Goal: Task Accomplishment & Management: Manage account settings

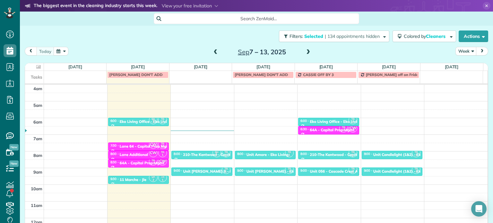
scroll to position [50, 0]
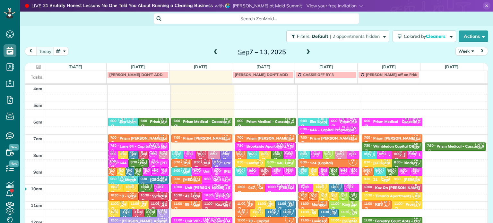
scroll to position [50, 0]
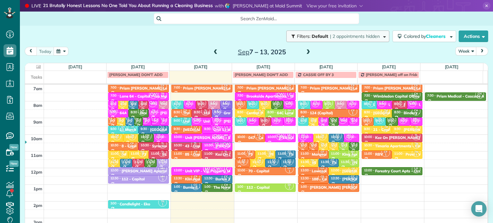
click at [340, 39] on button "Filters: Default | 2 appointments hidden" at bounding box center [337, 36] width 103 height 12
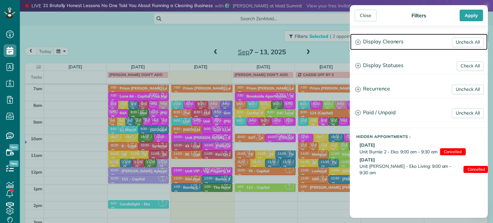
click at [389, 39] on h3 "Display Cleaners" at bounding box center [418, 42] width 137 height 16
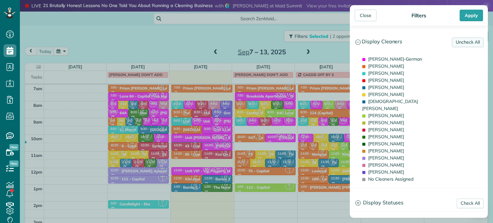
click at [461, 42] on link "Uncheck All" at bounding box center [468, 43] width 32 height 10
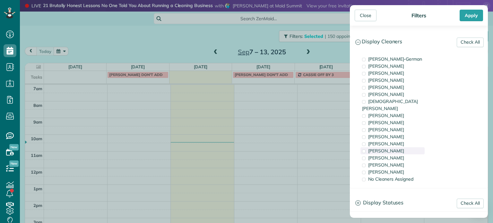
click at [378, 148] on span "Tammi Rue" at bounding box center [386, 151] width 36 height 6
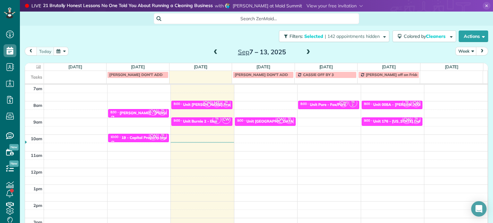
click at [249, 127] on div "Close Filters Apply Check All Display Cleaners Christina Wright-German Cassie F…" at bounding box center [246, 111] width 493 height 223
click at [192, 123] on div at bounding box center [202, 124] width 60 height 3
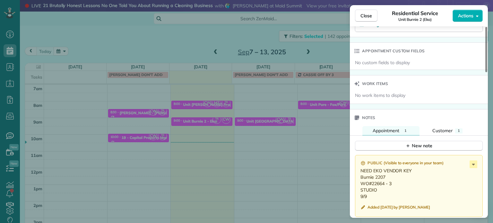
scroll to position [483, 0]
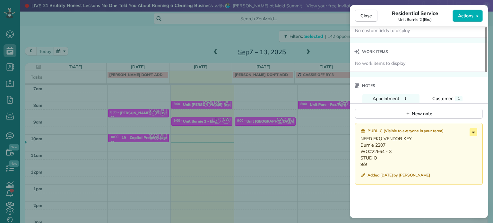
click at [474, 133] on icon at bounding box center [473, 133] width 3 height 2
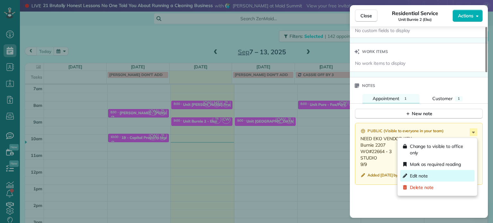
click at [442, 174] on div "Edit note" at bounding box center [437, 176] width 74 height 12
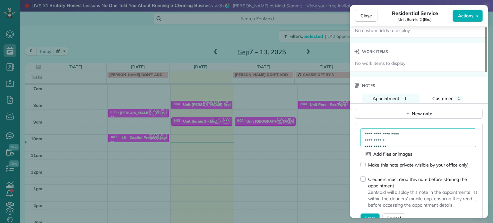
click at [422, 137] on textarea "**********" at bounding box center [418, 137] width 116 height 19
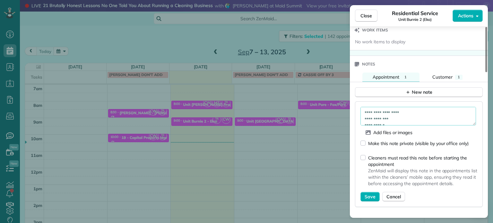
scroll to position [515, 0]
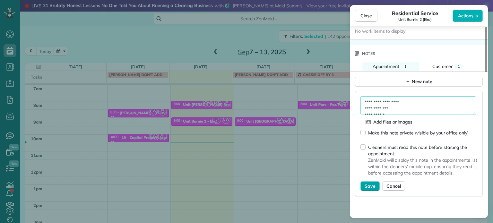
type textarea "**********"
click at [370, 186] on span "Save" at bounding box center [370, 186] width 11 height 6
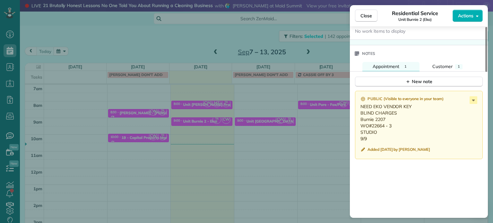
click at [327, 56] on div "Close Residential Service Unit Burnie 2 (Eko) Actions Status Active Unit Burnie…" at bounding box center [246, 111] width 493 height 223
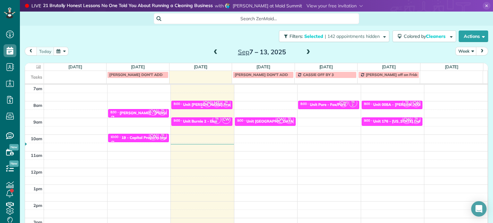
click at [195, 104] on div "Unit LongStreet - Longstreet Property Management" at bounding box center [223, 104] width 81 height 4
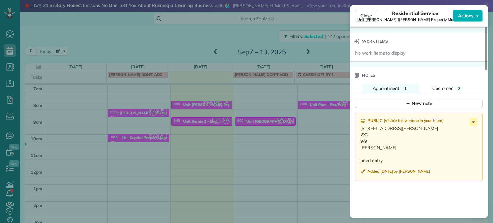
scroll to position [549, 0]
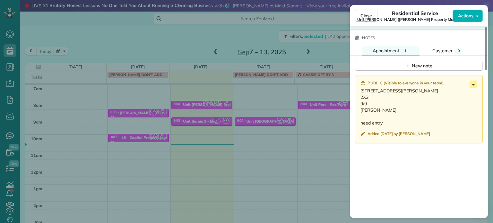
click at [471, 85] on icon at bounding box center [473, 85] width 8 height 8
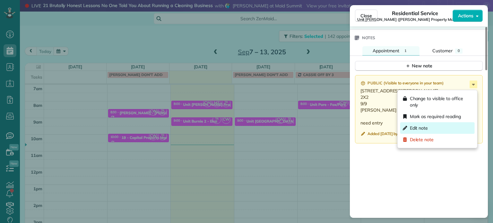
click at [448, 129] on div "Edit note" at bounding box center [437, 128] width 74 height 12
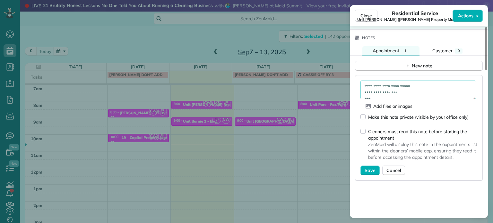
click at [436, 93] on textarea "**********" at bounding box center [418, 90] width 116 height 19
type textarea "**********"
click at [371, 171] on span "Save" at bounding box center [370, 170] width 11 height 6
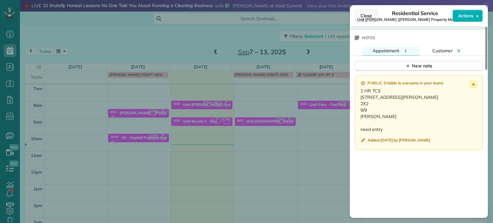
click at [363, 15] on span "Close" at bounding box center [366, 16] width 12 height 6
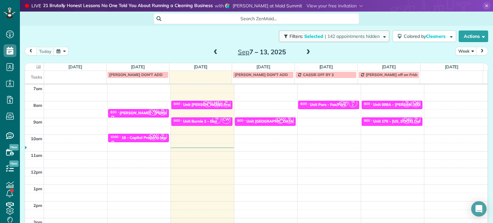
click at [326, 41] on button "Filters: Selected | 142 appointments hidden" at bounding box center [334, 36] width 110 height 12
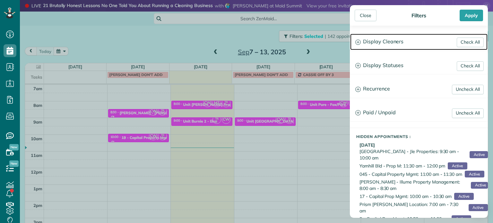
click at [375, 38] on h3 "Display Cleaners" at bounding box center [418, 42] width 137 height 16
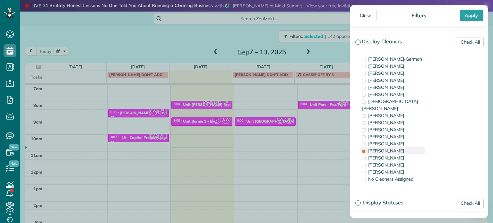
click at [399, 147] on div "Tammi Rue" at bounding box center [392, 150] width 64 height 7
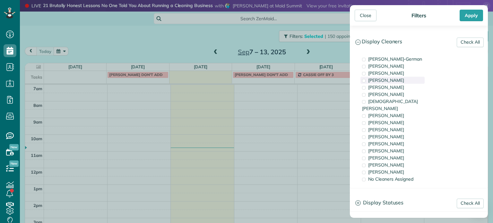
click at [389, 81] on span "Mark Zollo" at bounding box center [386, 80] width 36 height 6
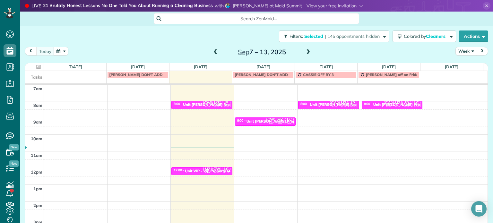
click at [313, 116] on div "Close Filters Apply Check All Display Cleaners Christina Wright-German Cassie F…" at bounding box center [246, 111] width 493 height 223
click at [305, 50] on span at bounding box center [308, 52] width 7 height 6
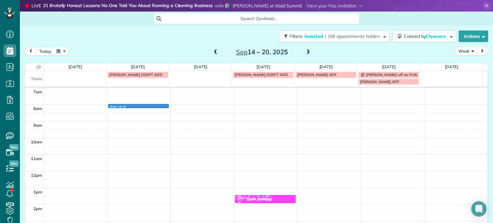
click at [142, 107] on div "4am 5am 6am 7am 8am 9am 10am 11am 12pm 1pm 2pm 3pm 4pm 5pm 8:00 - 8:15 LC MZ TM…" at bounding box center [256, 154] width 462 height 233
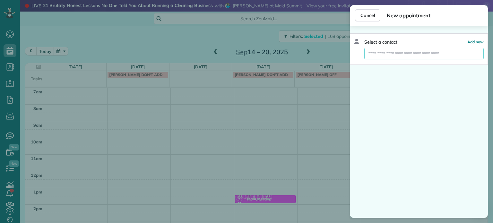
click at [402, 53] on input "text" at bounding box center [423, 54] width 119 height 12
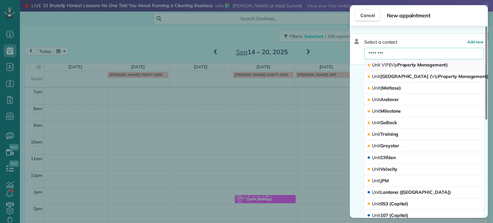
type input "********"
click at [389, 62] on span "VIP" at bounding box center [385, 65] width 7 height 6
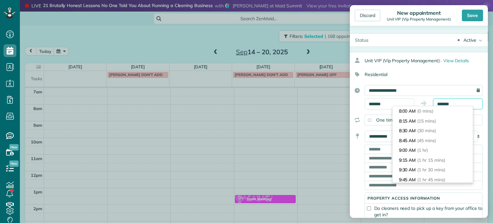
click at [446, 103] on input "*******" at bounding box center [458, 104] width 50 height 11
type input "*******"
click at [433, 129] on span "(30 mins)" at bounding box center [427, 131] width 20 height 6
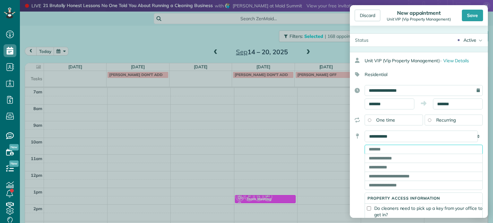
click at [383, 151] on input "text" at bounding box center [424, 149] width 118 height 9
paste input "**********"
type input "**********"
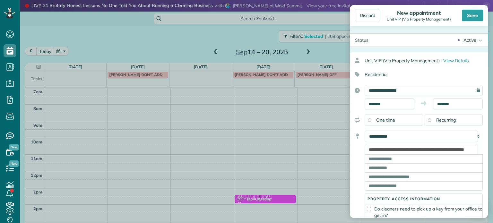
type input "**"
type input "*****"
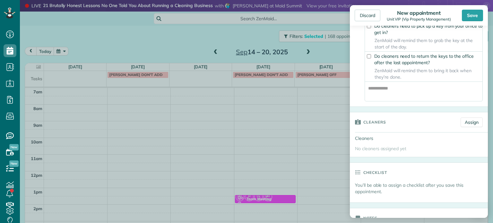
scroll to position [206, 0]
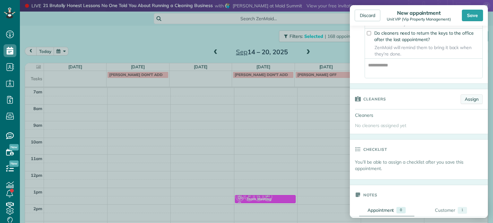
click at [469, 102] on link "Assign" at bounding box center [472, 99] width 22 height 10
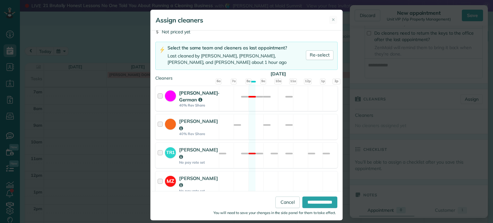
scroll to position [64, 0]
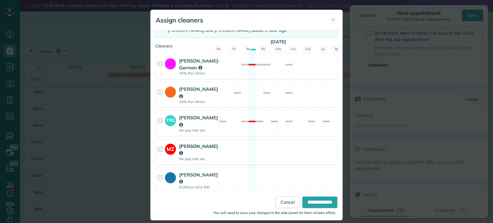
click at [289, 156] on div "MZ Mark Zollo No pay rate set Available" at bounding box center [246, 151] width 182 height 25
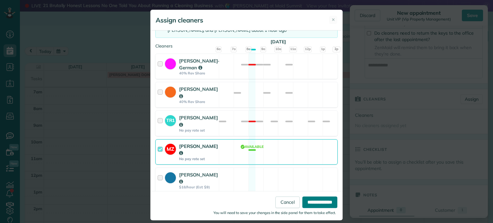
click at [307, 200] on input "**********" at bounding box center [319, 203] width 35 height 12
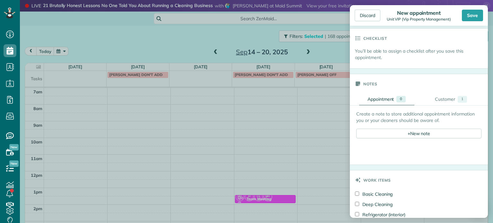
scroll to position [366, 0]
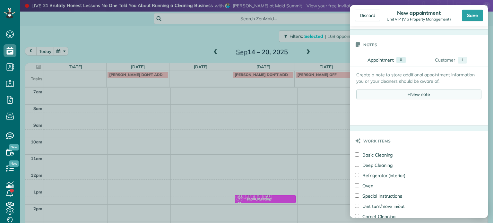
click at [419, 99] on div "+ New note" at bounding box center [418, 95] width 125 height 10
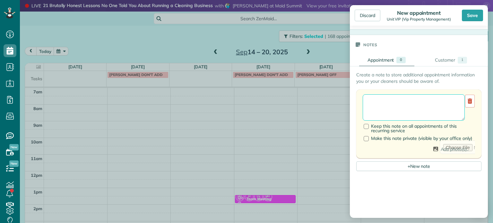
click at [424, 102] on textarea at bounding box center [414, 107] width 102 height 26
paste textarea "**********"
paste textarea "********"
paste textarea "**********"
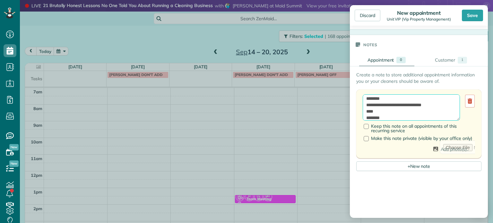
scroll to position [41, 0]
paste textarea "********"
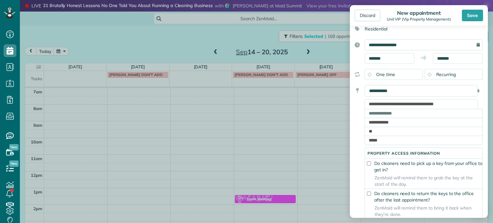
scroll to position [13, 0]
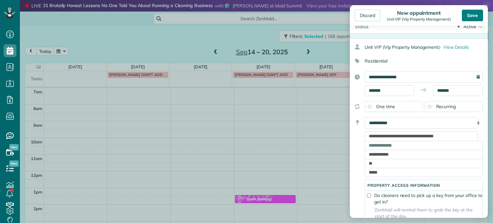
type textarea "**********"
click at [474, 15] on div "Save" at bounding box center [472, 16] width 21 height 12
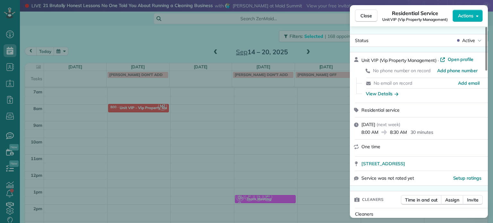
click at [232, 23] on div "Close Residential Service Unit VIP (Vip Property Management) Actions Status Act…" at bounding box center [246, 111] width 493 height 223
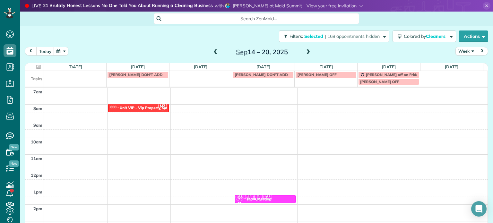
click at [212, 52] on span at bounding box center [215, 52] width 7 height 6
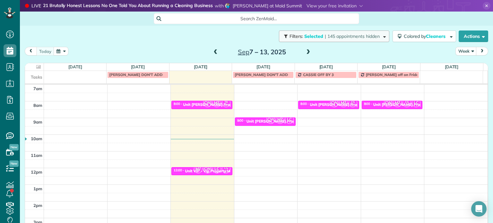
click at [353, 37] on span "| 145 appointments hidden" at bounding box center [352, 36] width 55 height 6
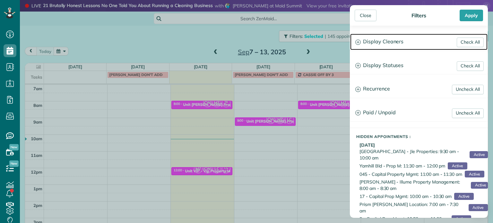
click at [374, 42] on h3 "Display Cleaners" at bounding box center [418, 42] width 137 height 16
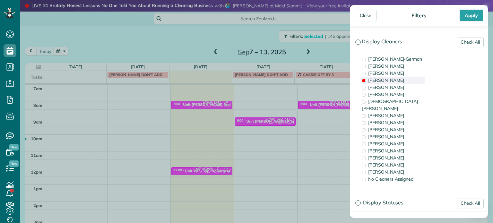
click at [393, 79] on div "Mark Zollo" at bounding box center [392, 80] width 64 height 7
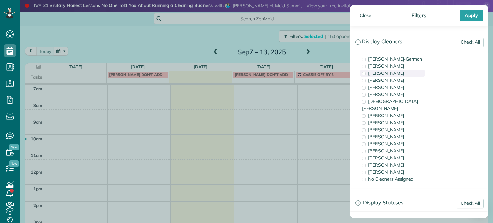
click at [395, 72] on span "Tawnya Reynolds" at bounding box center [386, 73] width 36 height 6
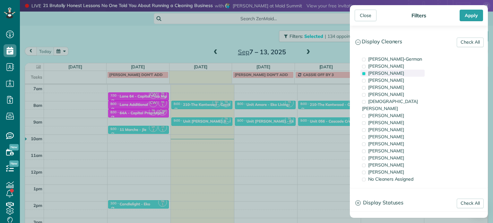
click at [394, 73] on span "Tawnya Reynolds" at bounding box center [386, 73] width 36 height 6
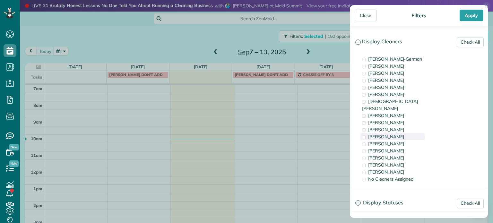
click at [395, 133] on div "Cyndi Holm" at bounding box center [392, 136] width 64 height 7
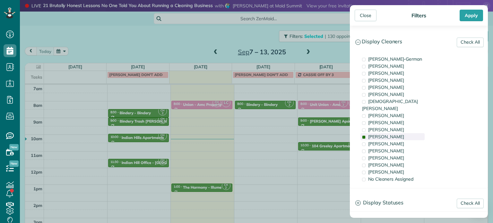
click at [393, 133] on div "Cyndi Holm" at bounding box center [392, 136] width 64 height 7
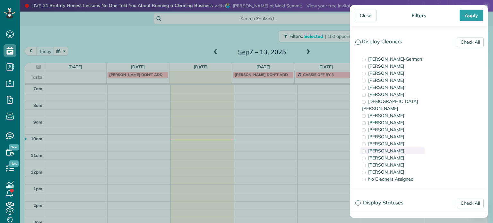
click at [397, 147] on div "Tammi Rue" at bounding box center [392, 150] width 64 height 7
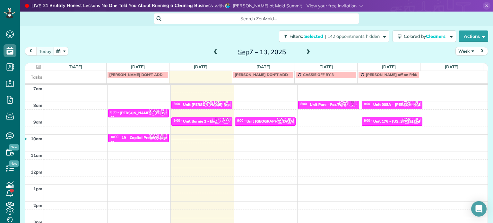
click at [317, 127] on div "Close Filters Apply Check All Display Cleaners Christina Wright-German Cassie F…" at bounding box center [246, 111] width 493 height 223
click at [358, 38] on span "| 142 appointments hidden" at bounding box center [352, 36] width 55 height 6
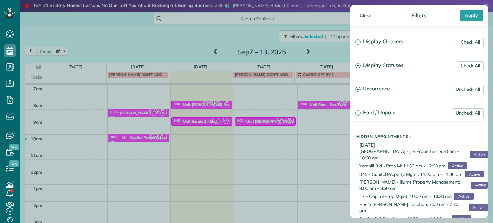
click at [333, 46] on div "Close Filters Apply Check All Display Cleaners Christina Wright-German Cassie F…" at bounding box center [246, 111] width 493 height 223
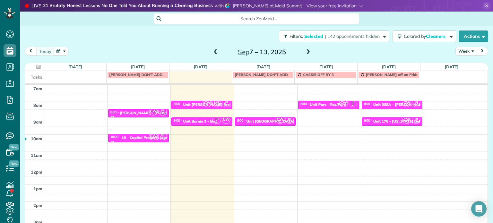
click at [306, 53] on span at bounding box center [308, 52] width 7 height 6
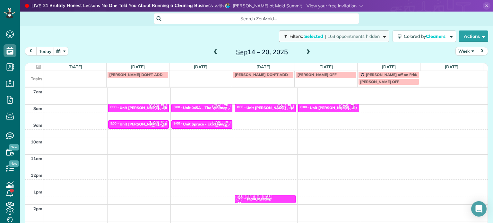
click at [331, 39] on button "Filters: Selected | 163 appointments hidden" at bounding box center [334, 36] width 110 height 12
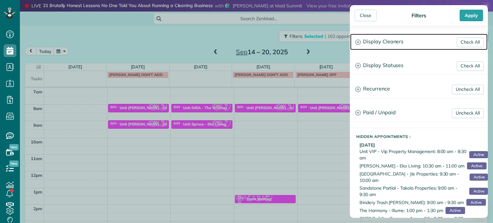
click at [379, 45] on h3 "Display Cleaners" at bounding box center [418, 42] width 137 height 16
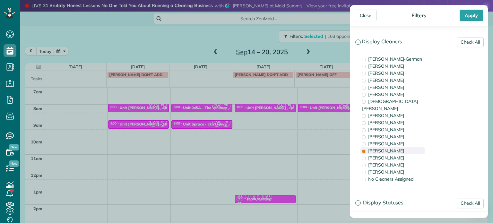
click at [397, 147] on div "Tammi Rue" at bounding box center [392, 150] width 64 height 7
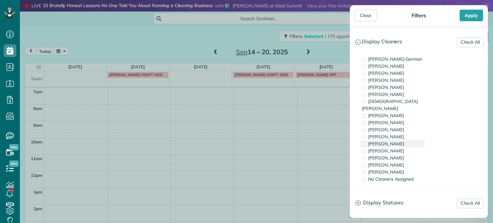
click at [401, 140] on div "Tammy McKinley" at bounding box center [392, 143] width 64 height 7
click at [399, 161] on div "Laura Chavez" at bounding box center [392, 164] width 64 height 7
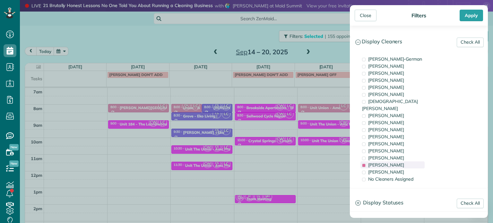
click at [399, 161] on div "Laura Chavez" at bounding box center [392, 164] width 64 height 7
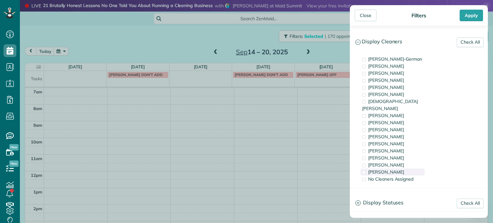
click at [400, 168] on div "Cristina Sainz" at bounding box center [392, 171] width 64 height 7
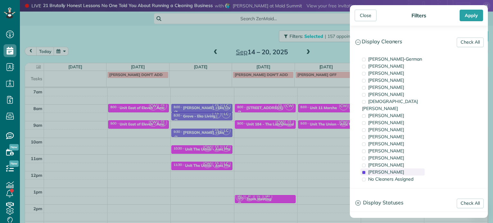
click at [400, 168] on div "Cristina Sainz" at bounding box center [392, 171] width 64 height 7
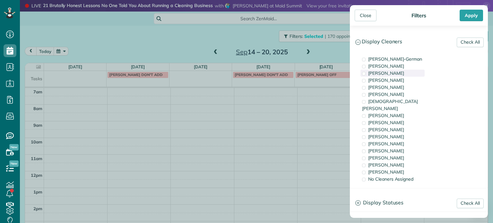
click at [402, 74] on span "Tawnya Reynolds" at bounding box center [386, 73] width 36 height 6
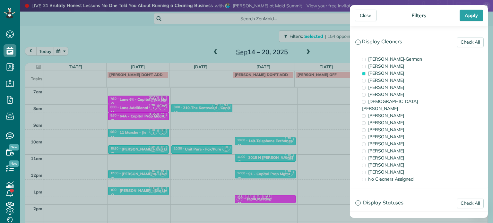
click at [212, 39] on div "Close Filters Apply Check All Display Cleaners Christina Wright-German Cassie F…" at bounding box center [246, 111] width 493 height 223
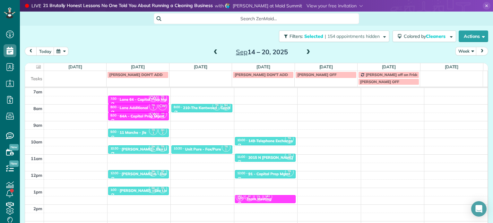
click at [214, 51] on span at bounding box center [215, 52] width 7 height 6
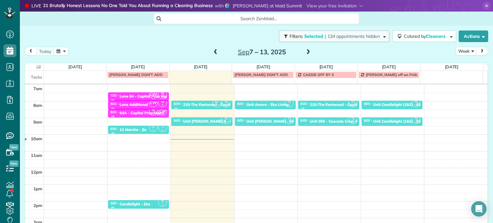
click at [334, 39] on span "| 134 appointments hidden" at bounding box center [352, 36] width 55 height 6
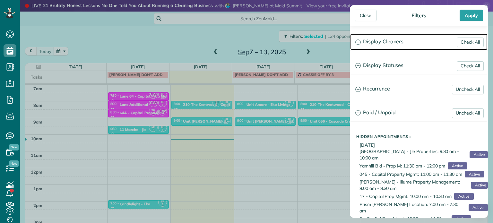
click at [374, 41] on h3 "Display Cleaners" at bounding box center [418, 42] width 137 height 16
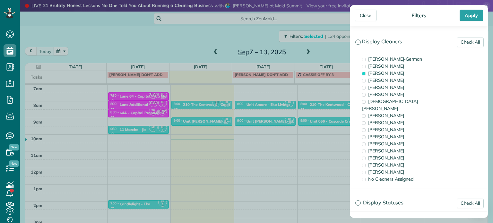
click at [253, 36] on div "Close Filters Apply Check All Display Cleaners Christina Wright-German Cassie F…" at bounding box center [246, 111] width 493 height 223
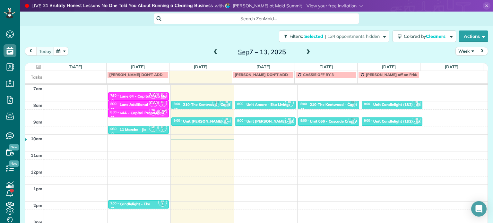
click at [306, 53] on span at bounding box center [308, 52] width 7 height 6
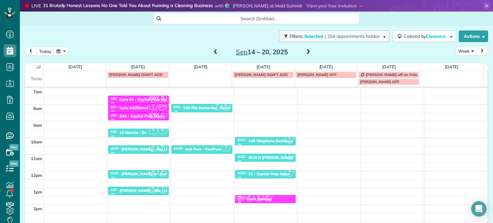
click at [341, 38] on span "| 154 appointments hidden" at bounding box center [352, 36] width 55 height 6
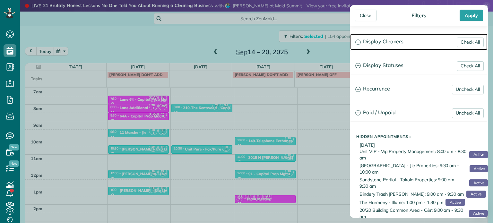
click at [375, 42] on h3 "Display Cleaners" at bounding box center [418, 42] width 137 height 16
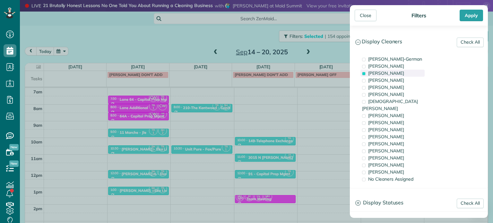
click at [390, 73] on span "Tawnya Reynolds" at bounding box center [386, 73] width 36 height 6
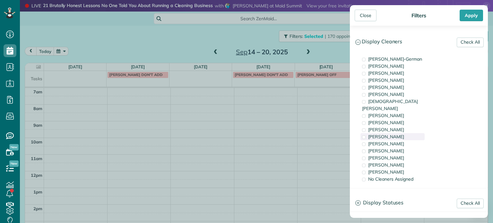
click at [391, 134] on span "Cyndi Holm" at bounding box center [386, 137] width 36 height 6
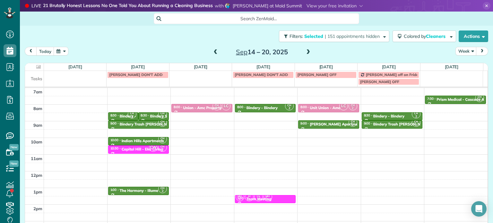
click at [200, 124] on div "Close Filters Apply Check All Display Cleaners Christina Wright-German Cassie F…" at bounding box center [246, 111] width 493 height 223
click at [212, 54] on span at bounding box center [215, 52] width 7 height 6
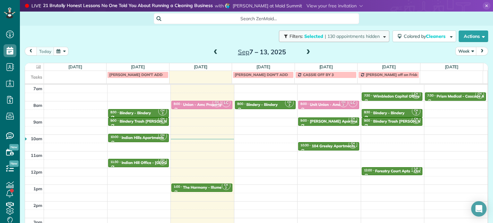
click at [354, 34] on span "| 130 appointments hidden" at bounding box center [352, 36] width 55 height 6
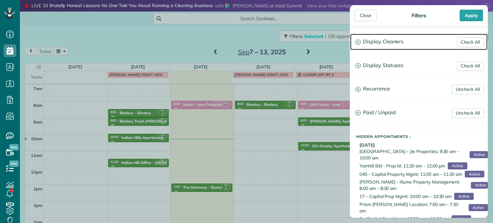
click at [372, 38] on h3 "Display Cleaners" at bounding box center [418, 42] width 137 height 16
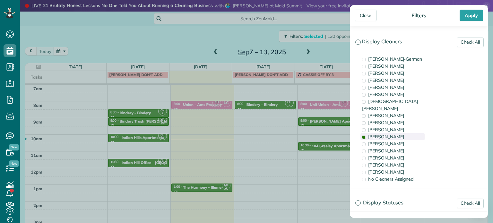
click at [404, 133] on div "Cyndi Holm" at bounding box center [392, 136] width 64 height 7
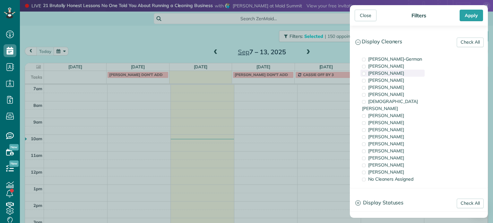
click at [402, 74] on span "Tawnya Reynolds" at bounding box center [386, 73] width 36 height 6
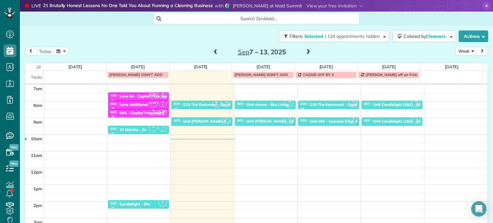
click at [268, 99] on div "Close Filters Apply Check All Display Cleaners Christina Wright-German Cassie F…" at bounding box center [246, 111] width 493 height 223
click at [270, 120] on div "9:00 - 9:30 Unit Hoyt - Eko" at bounding box center [265, 120] width 57 height 5
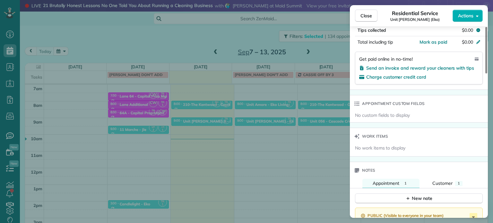
scroll to position [517, 0]
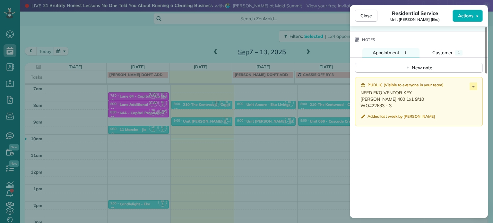
click at [297, 156] on div "Close Residential Service Unit Hoyt (Eko) Actions Status Active Unit Hoyt (Eko)…" at bounding box center [246, 111] width 493 height 223
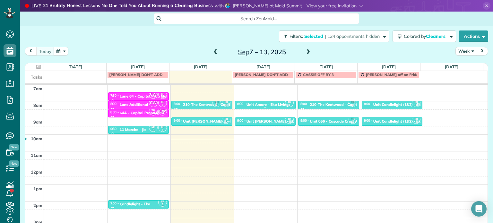
click at [271, 102] on div "8:00 - 8:30 Unit Amore - Eko Living" at bounding box center [265, 104] width 57 height 5
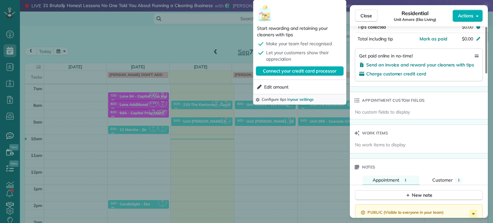
scroll to position [487, 0]
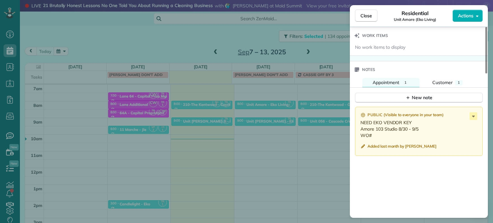
click at [327, 61] on div "Close Residential Unit Amore (Eko Living) Actions Status Active Unit Amore (Eko…" at bounding box center [246, 111] width 493 height 223
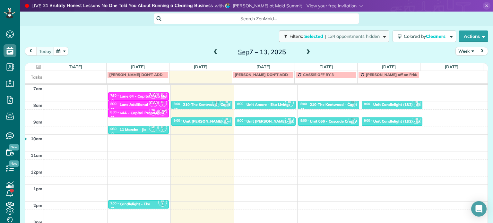
click at [355, 36] on span "| 134 appointments hidden" at bounding box center [352, 36] width 55 height 6
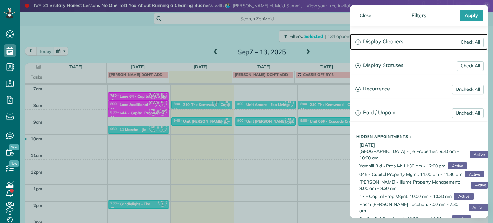
click at [381, 44] on h3 "Display Cleaners" at bounding box center [418, 42] width 137 height 16
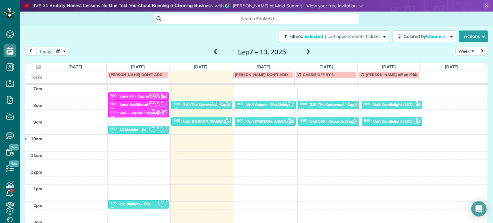
click at [288, 99] on div "Close Filters Apply Check All Display Cleaners Christina Wright-German Cassie F…" at bounding box center [246, 111] width 493 height 223
click at [262, 122] on div "Unit Hoyt - Eko" at bounding box center [271, 121] width 50 height 4
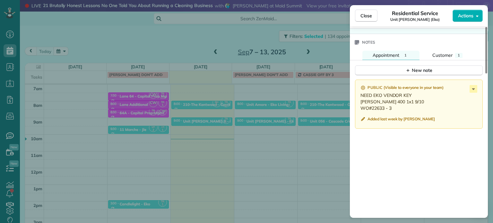
scroll to position [517, 0]
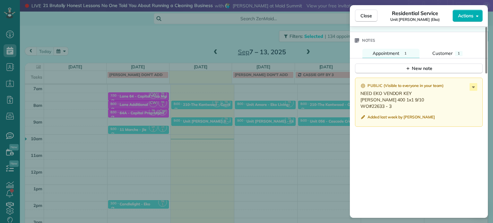
click at [287, 117] on div "Close Residential Service Unit Hoyt (Eko) Actions Status Active Unit Hoyt (Eko)…" at bounding box center [246, 111] width 493 height 223
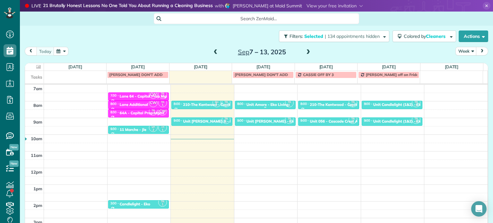
click at [266, 104] on div "Unit Amore - Eko Living" at bounding box center [267, 104] width 42 height 4
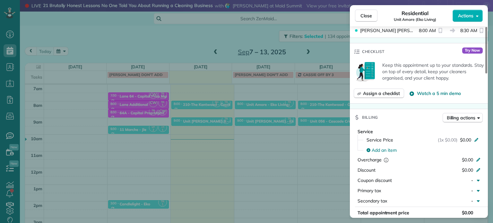
scroll to position [97, 0]
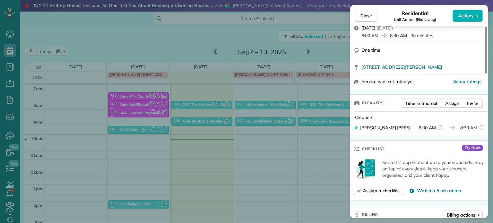
click at [327, 46] on div "Close Residential Unit Amore (Eko Living) Actions Status Active Unit Amore (Eko…" at bounding box center [246, 111] width 493 height 223
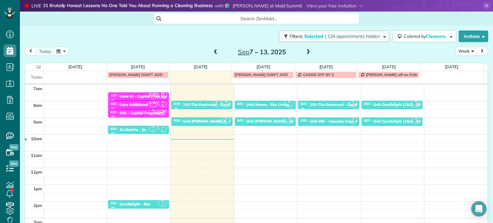
click at [335, 38] on span "| 134 appointments hidden" at bounding box center [352, 36] width 55 height 6
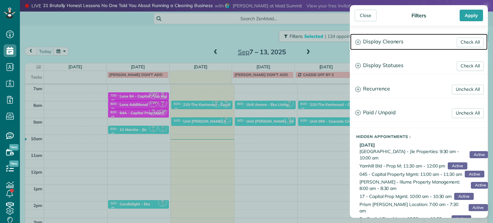
click at [384, 41] on h3 "Display Cleaners" at bounding box center [418, 42] width 137 height 16
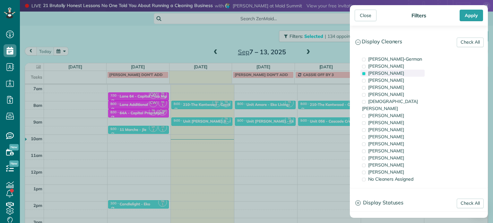
click at [396, 73] on span "Tawnya Reynolds" at bounding box center [386, 73] width 36 height 6
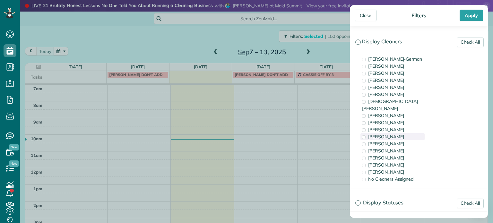
click at [398, 133] on div "Cyndi Holm" at bounding box center [392, 136] width 64 height 7
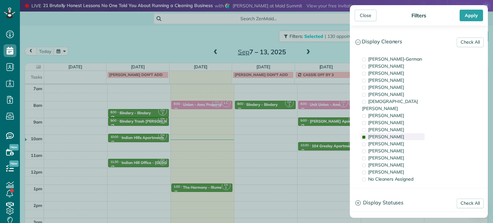
click at [398, 133] on div "Cyndi Holm" at bounding box center [392, 136] width 64 height 7
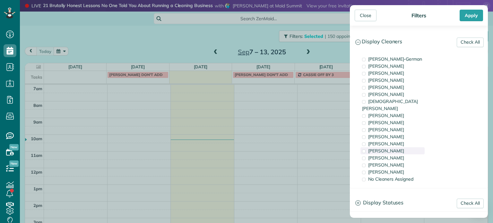
click at [398, 147] on div "Tammi Rue" at bounding box center [392, 150] width 64 height 7
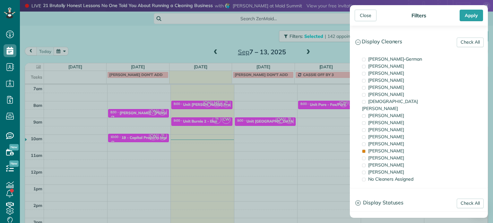
click at [228, 106] on div "Close Filters Apply Check All Display Cleaners Christina Wright-German Cassie F…" at bounding box center [246, 111] width 493 height 223
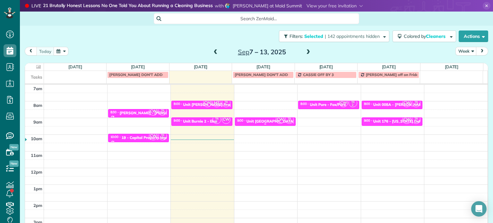
click at [263, 119] on div "Unit Capitol Hill - Eko" at bounding box center [275, 121] width 58 height 4
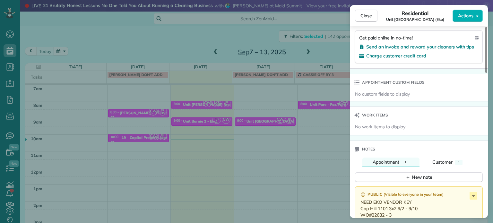
scroll to position [484, 0]
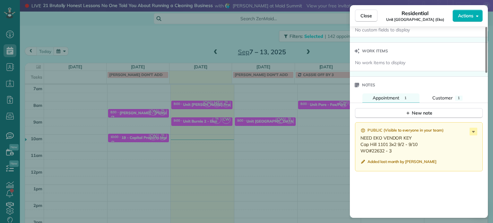
click at [323, 103] on div "Close Residential Unit Capitol Hill (Eko) Actions Status Active Unit Capitol Hi…" at bounding box center [246, 111] width 493 height 223
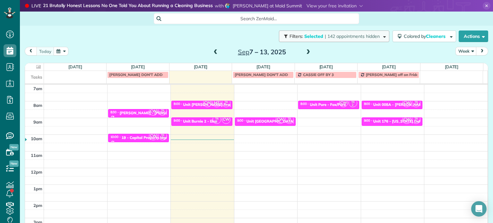
click at [349, 34] on span "| 142 appointments hidden" at bounding box center [352, 36] width 55 height 6
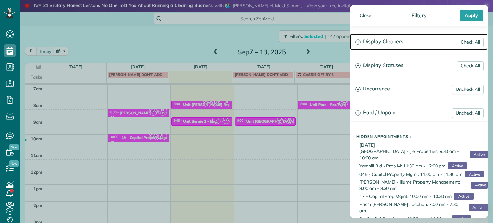
click at [403, 47] on h3 "Display Cleaners" at bounding box center [418, 42] width 137 height 16
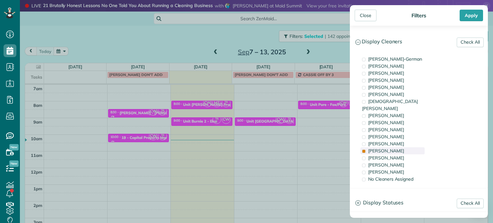
click at [399, 147] on div "Tammi Rue" at bounding box center [392, 150] width 64 height 7
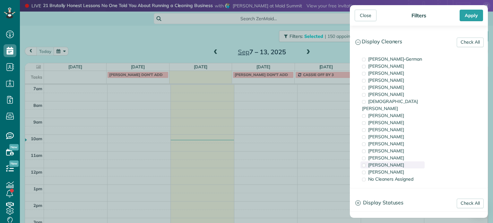
click at [409, 161] on div "Laura Chavez" at bounding box center [392, 164] width 64 height 7
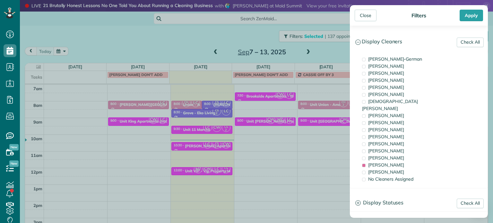
click at [335, 124] on div "Close Filters Apply Check All Display Cleaners Christina Wright-German Cassie F…" at bounding box center [246, 111] width 493 height 223
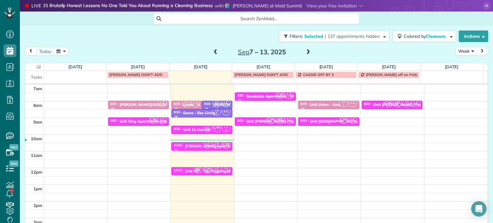
click at [321, 122] on div "Unit Capitol Hill - Eko" at bounding box center [339, 121] width 58 height 4
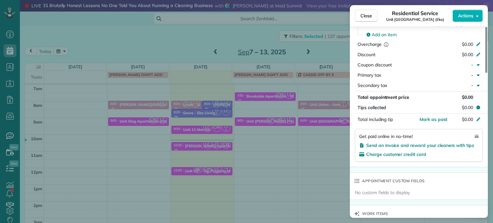
scroll to position [549, 0]
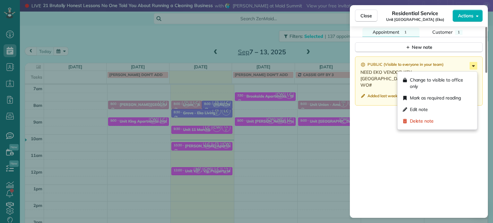
click at [471, 69] on icon at bounding box center [473, 66] width 8 height 8
click at [420, 107] on span "Edit note" at bounding box center [419, 109] width 18 height 6
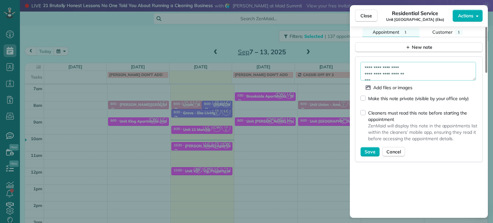
click at [387, 81] on textarea "**********" at bounding box center [418, 71] width 116 height 19
paste textarea "*********"
type textarea "**********"
click at [370, 155] on span "Save" at bounding box center [370, 152] width 11 height 6
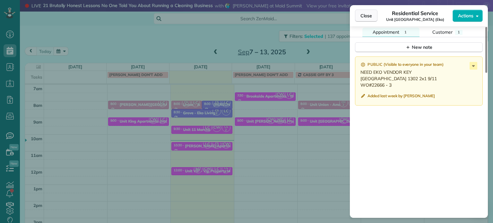
click at [372, 14] on button "Close" at bounding box center [366, 16] width 22 height 12
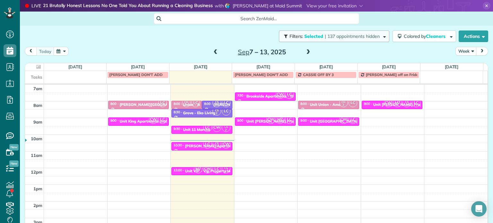
click at [365, 40] on button "Filters: Selected | 137 appointments hidden" at bounding box center [334, 36] width 110 height 12
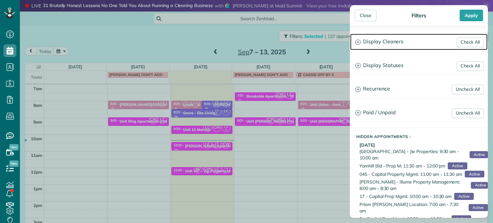
click at [384, 44] on h3 "Display Cleaners" at bounding box center [418, 42] width 137 height 16
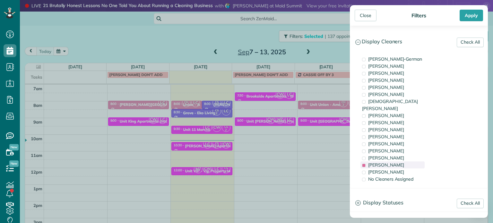
click at [377, 162] on span "Laura Chavez" at bounding box center [386, 165] width 36 height 6
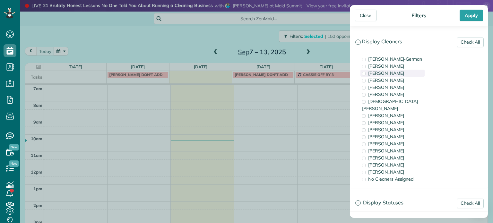
click at [399, 73] on span "Tawnya Reynolds" at bounding box center [386, 73] width 36 height 6
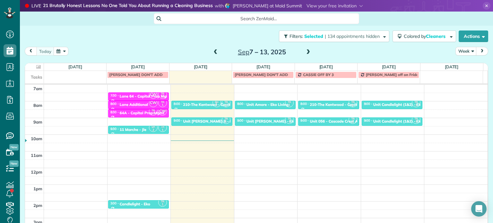
click at [241, 124] on div "Close Filters Apply Check All Display Cleaners Christina Wright-German Cassie F…" at bounding box center [246, 111] width 493 height 223
click at [267, 102] on div "Unit Amore - Eko Living" at bounding box center [267, 104] width 42 height 4
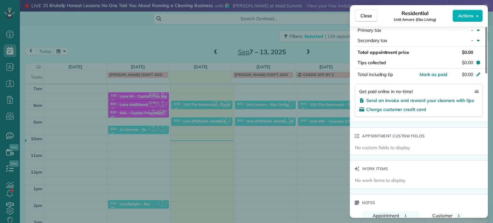
scroll to position [452, 0]
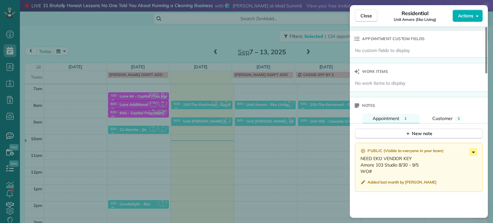
click at [473, 153] on icon at bounding box center [473, 152] width 8 height 8
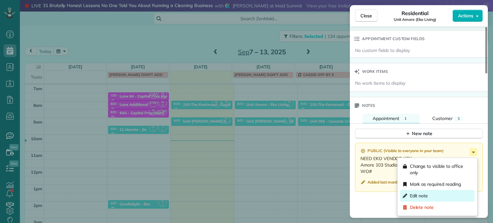
click at [441, 190] on div "Edit note" at bounding box center [437, 196] width 74 height 12
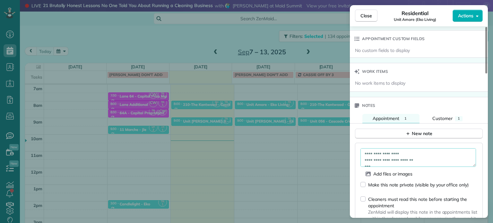
click at [431, 161] on textarea "**********" at bounding box center [418, 157] width 116 height 19
paste textarea "*********"
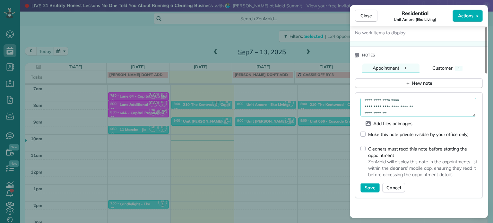
scroll to position [516, 0]
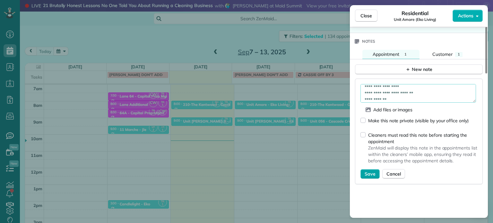
type textarea "**********"
click at [368, 175] on span "Save" at bounding box center [370, 174] width 11 height 6
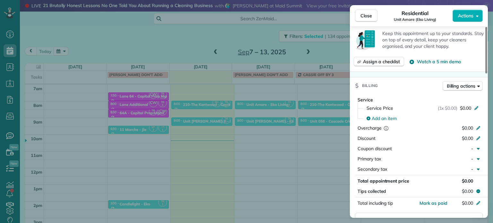
scroll to position [128, 0]
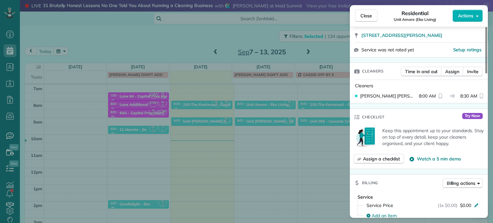
click at [333, 52] on div "Close Residential Unit Amore (Eko Living) Actions Status Active Unit Amore (Eko…" at bounding box center [246, 111] width 493 height 223
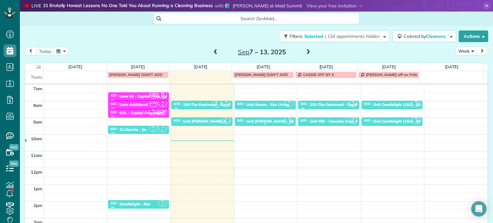
click at [269, 119] on div "Unit Hoyt - Eko" at bounding box center [271, 121] width 50 height 4
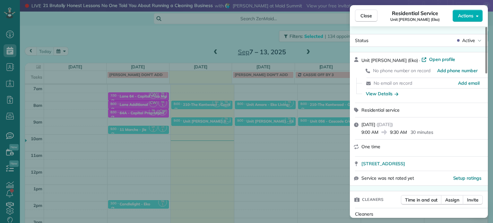
click at [283, 112] on div "Close Residential Service Unit Hoyt (Eko) Actions Status Active Unit Hoyt (Eko)…" at bounding box center [246, 111] width 493 height 223
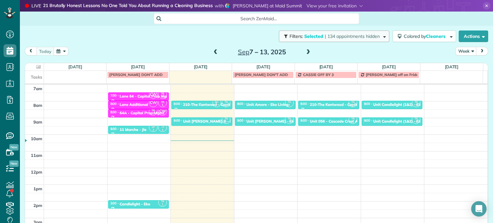
click at [357, 36] on span "| 134 appointments hidden" at bounding box center [352, 36] width 55 height 6
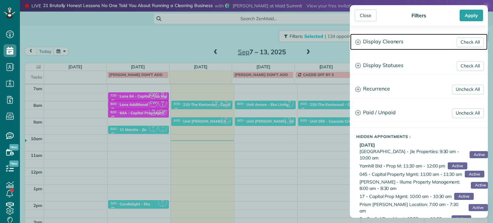
click at [391, 46] on h3 "Display Cleaners" at bounding box center [418, 42] width 137 height 16
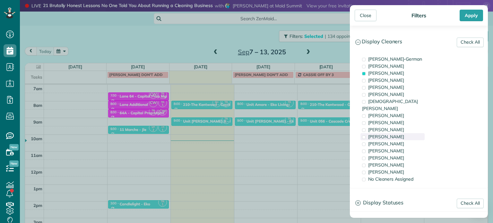
click at [394, 133] on div "Cyndi Holm" at bounding box center [392, 136] width 64 height 7
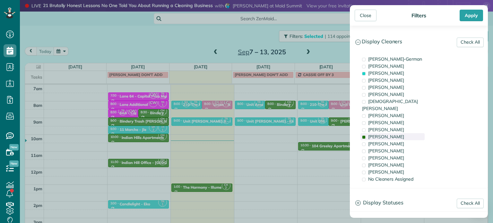
click at [394, 133] on div "Cyndi Holm" at bounding box center [392, 136] width 64 height 7
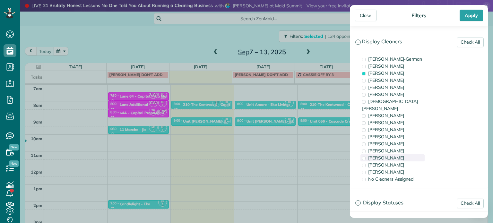
click at [393, 155] on span "Meralda Harris" at bounding box center [386, 158] width 36 height 6
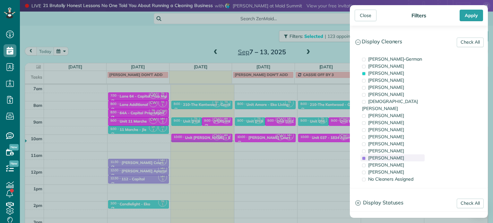
click at [393, 155] on span "Meralda Harris" at bounding box center [386, 158] width 36 height 6
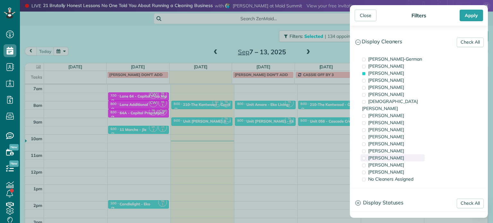
click at [394, 155] on span "Meralda Harris" at bounding box center [386, 158] width 36 height 6
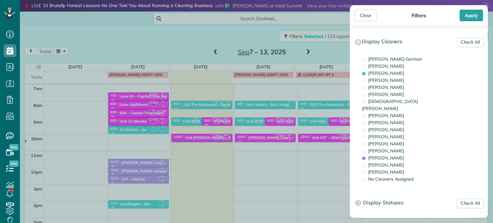
click at [304, 137] on div "Close Filters Apply Check All Display Cleaners Christina Wright-German Cassie F…" at bounding box center [246, 111] width 493 height 223
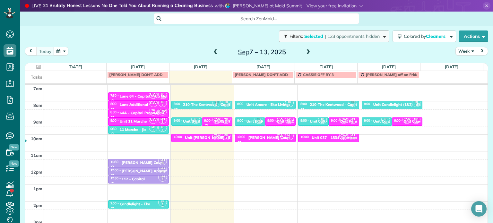
click at [357, 36] on span "| 123 appointments hidden" at bounding box center [352, 36] width 55 height 6
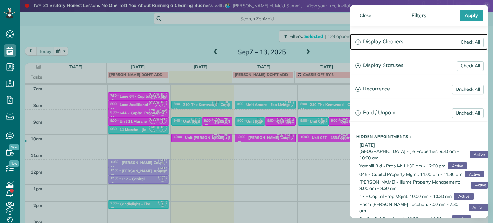
click at [400, 46] on h3 "Display Cleaners" at bounding box center [418, 42] width 137 height 16
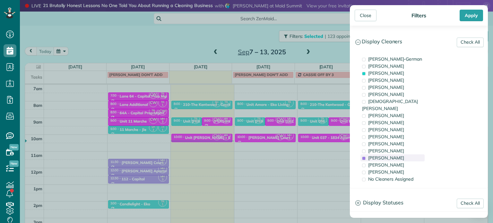
click at [393, 155] on span "Meralda Harris" at bounding box center [386, 158] width 36 height 6
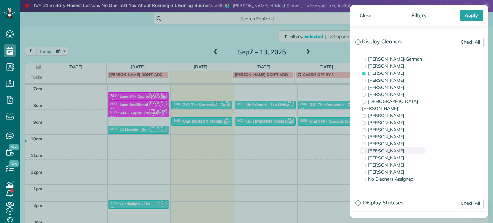
click at [392, 147] on div "Tammi Rue" at bounding box center [392, 150] width 64 height 7
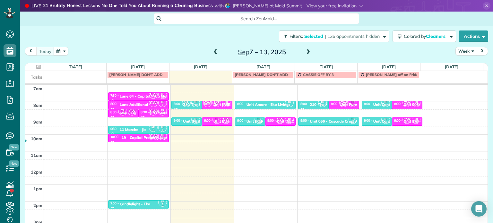
drag, startPoint x: 256, startPoint y: 129, endPoint x: 281, endPoint y: 121, distance: 26.0
click at [257, 129] on div "Close Filters Apply Check All Display Cleaners Christina Wright-German Cassie F…" at bounding box center [246, 111] width 493 height 223
click at [285, 121] on small "2" at bounding box center [289, 122] width 8 height 6
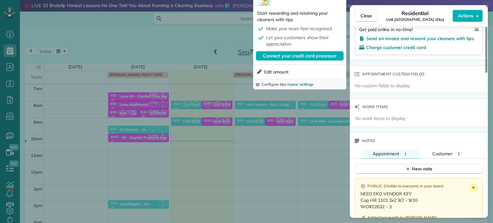
scroll to position [482, 0]
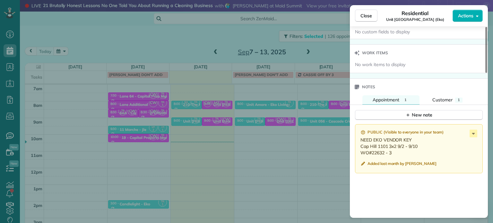
click at [320, 48] on div "Close Residential Unit Capitol Hill (Eko) Actions Status Active Unit Capitol Hi…" at bounding box center [246, 111] width 493 height 223
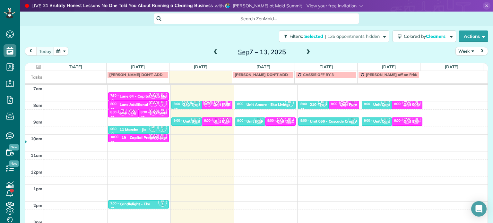
click at [305, 52] on span at bounding box center [308, 52] width 7 height 6
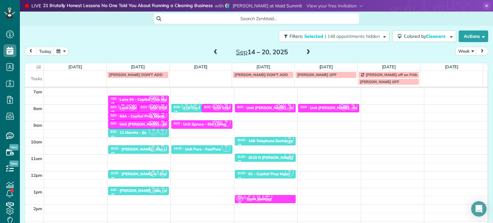
click at [305, 52] on span at bounding box center [308, 52] width 7 height 6
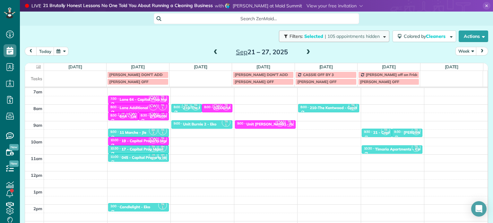
click at [329, 36] on span "| 105 appointments hidden" at bounding box center [352, 36] width 55 height 6
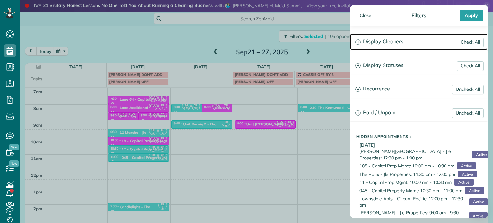
click at [384, 43] on h3 "Display Cleaners" at bounding box center [418, 42] width 137 height 16
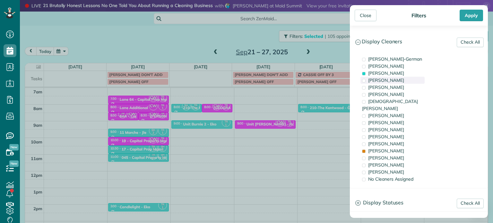
click at [394, 76] on div "Tawnya Reynolds" at bounding box center [392, 73] width 64 height 7
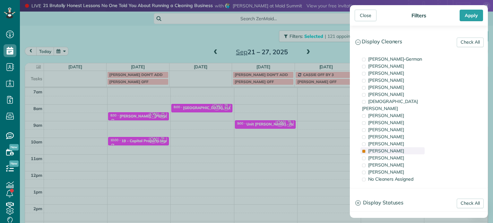
click at [396, 147] on div "Tammi Rue" at bounding box center [392, 150] width 64 height 7
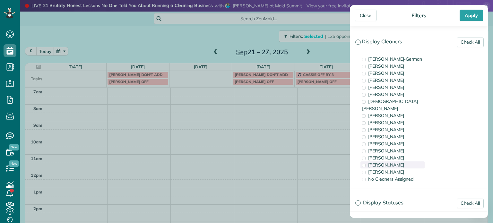
click at [397, 161] on div "Laura Chavez" at bounding box center [392, 164] width 64 height 7
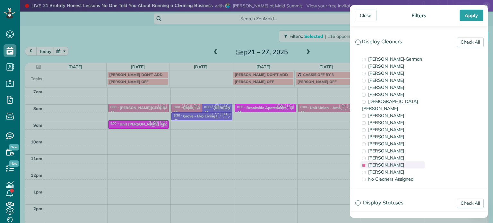
click at [401, 161] on div "Laura Chavez" at bounding box center [392, 164] width 64 height 7
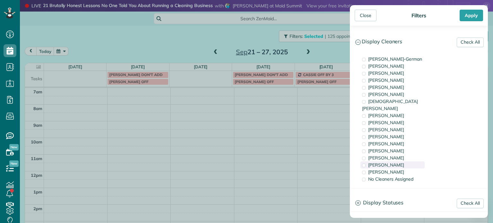
click at [401, 161] on div "Laura Chavez" at bounding box center [392, 164] width 64 height 7
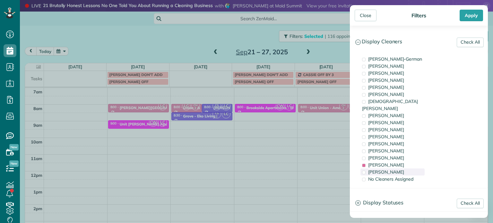
click at [401, 168] on div "Cristina Sainz" at bounding box center [392, 171] width 64 height 7
click at [207, 143] on div "Close Filters Apply Check All Display Cleaners Christina Wright-German Cassie F…" at bounding box center [246, 111] width 493 height 223
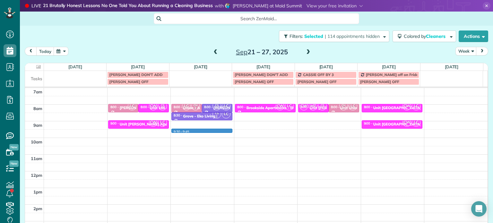
click at [197, 132] on div "4am 5am 6am 7am 8am 9am 10am 11am 12pm 1pm 2pm 3pm 4pm 5pm LC 8:00 - 8:30 Corbe…" at bounding box center [256, 154] width 462 height 233
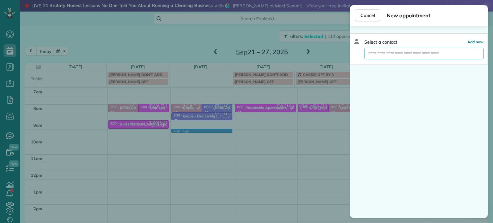
click at [405, 54] on input "text" at bounding box center [423, 54] width 119 height 12
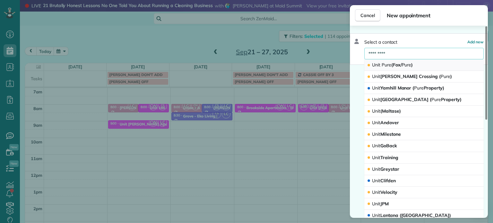
type input "*********"
click at [401, 70] on button "Unit Pure (Fox/ Pure )" at bounding box center [423, 65] width 119 height 12
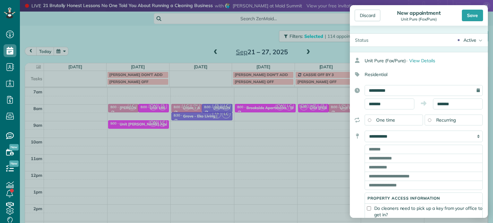
type input "**********"
click at [443, 102] on input "*******" at bounding box center [458, 104] width 50 height 11
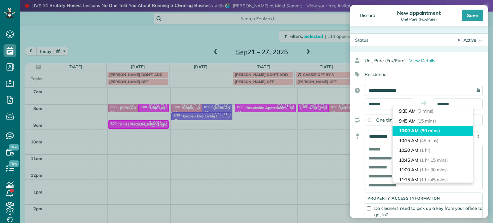
type input "********"
click at [434, 128] on span "(30 mins)" at bounding box center [430, 131] width 20 height 6
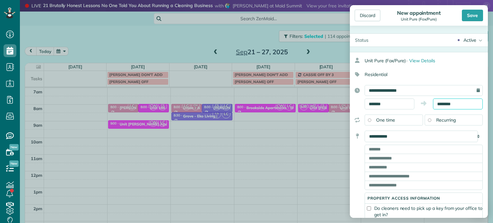
scroll to position [10, 0]
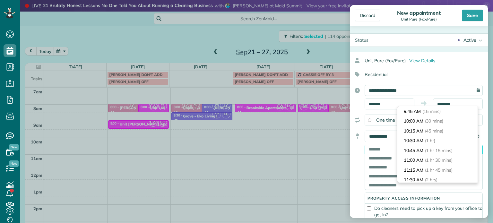
click at [384, 149] on input "text" at bounding box center [424, 149] width 118 height 9
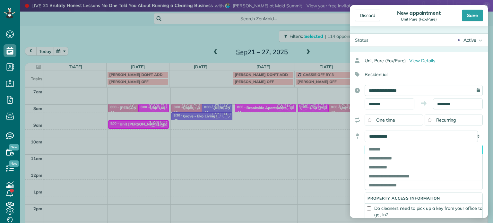
paste input "**********"
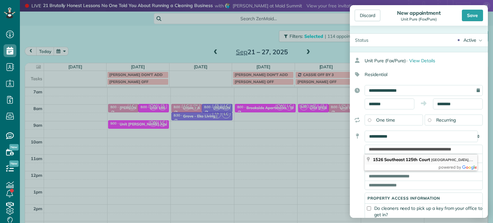
type input "**********"
type input "********"
type input "**"
type input "*****"
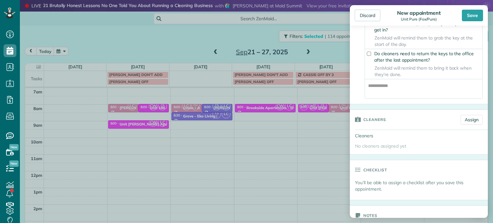
scroll to position [225, 0]
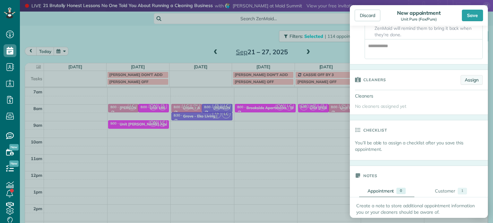
click at [468, 83] on link "Assign" at bounding box center [472, 80] width 22 height 10
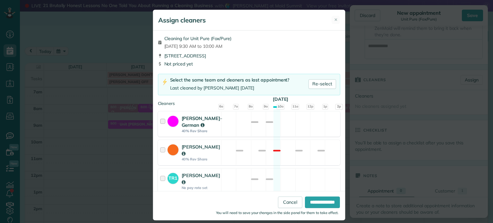
click at [299, 125] on div "Christina Wright-German 40% Rev Share Available" at bounding box center [249, 123] width 182 height 25
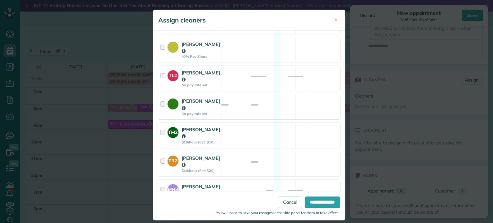
scroll to position [341, 0]
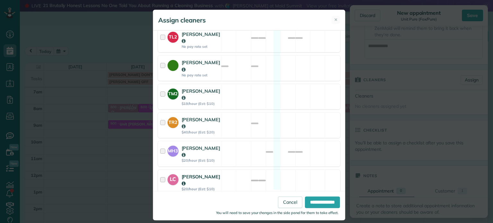
click at [297, 170] on div "LC Laura Chavez $20/hour (Est: $10) Available" at bounding box center [249, 182] width 182 height 25
click at [299, 198] on div "CS2 Cristina Sainz $20/hour (Est: $10) Available" at bounding box center [249, 210] width 182 height 25
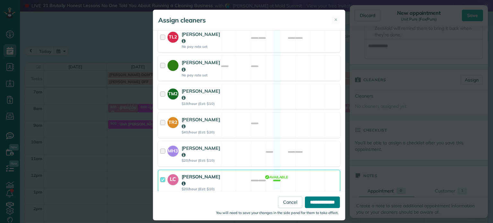
click at [317, 198] on input "**********" at bounding box center [322, 203] width 35 height 12
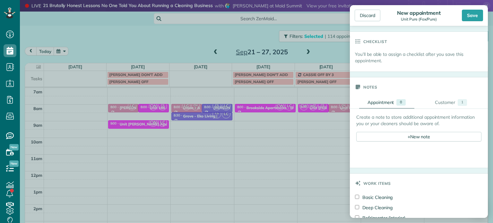
scroll to position [417, 0]
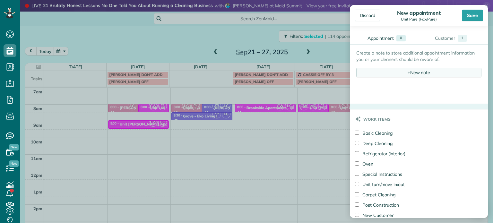
click at [412, 76] on div "+ New note" at bounding box center [418, 73] width 125 height 10
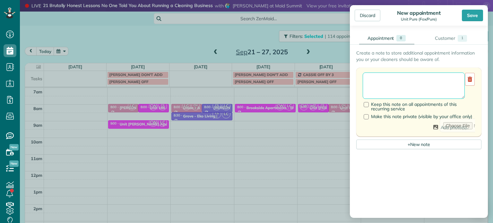
drag, startPoint x: 412, startPoint y: 76, endPoint x: 412, endPoint y: 84, distance: 8.0
click at [412, 84] on textarea at bounding box center [414, 86] width 102 height 26
paste textarea "**********"
click at [412, 83] on textarea "**********" at bounding box center [414, 86] width 102 height 26
paste textarea "**********"
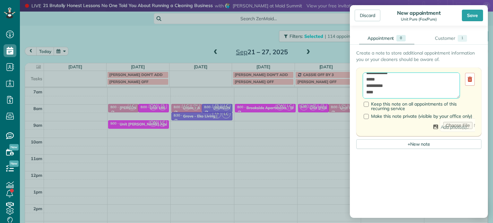
scroll to position [19, 0]
type textarea "**********"
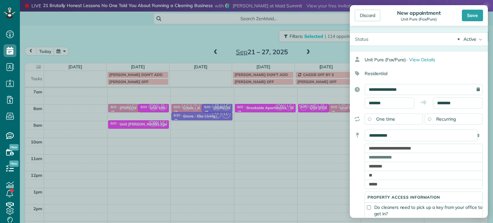
scroll to position [0, 0]
click at [470, 15] on div "Save" at bounding box center [472, 16] width 21 height 12
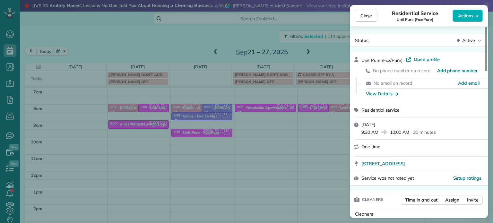
click at [314, 110] on div "Close Residential Service Unit Pure (Fox/Pure) Actions Status Active Unit Pure …" at bounding box center [246, 111] width 493 height 223
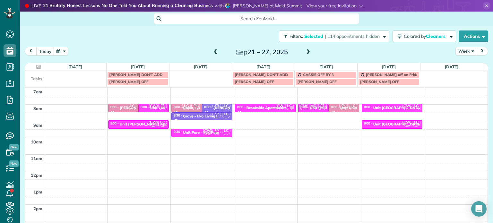
click at [212, 49] on span at bounding box center [215, 52] width 7 height 6
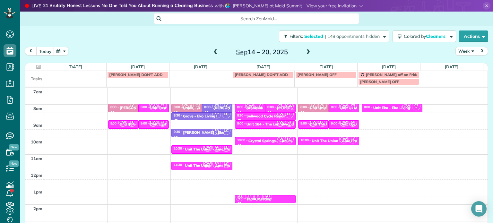
click at [212, 49] on span at bounding box center [215, 52] width 7 height 6
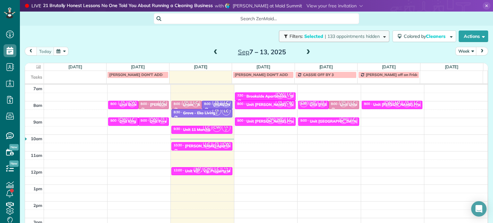
click at [340, 37] on span "| 133 appointments hidden" at bounding box center [352, 36] width 55 height 6
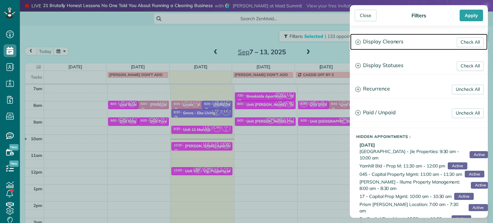
click at [374, 42] on h3 "Display Cleaners" at bounding box center [418, 42] width 137 height 16
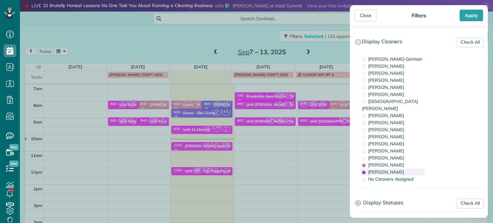
drag, startPoint x: 400, startPoint y: 157, endPoint x: 403, endPoint y: 162, distance: 5.3
click at [400, 161] on div "Laura Chavez" at bounding box center [392, 164] width 64 height 7
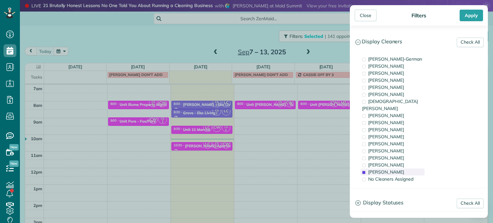
click at [404, 168] on div "Cristina Sainz" at bounding box center [392, 171] width 64 height 7
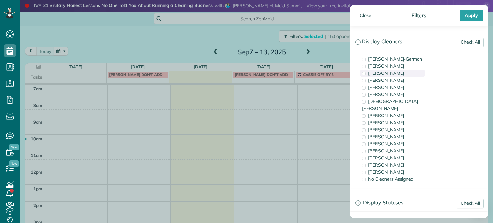
click at [399, 74] on span "Tawnya Reynolds" at bounding box center [386, 73] width 36 height 6
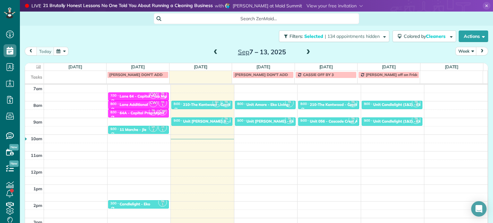
click at [260, 97] on div "Close Filters Apply Check All Display Cleaners Christina Wright-German Cassie F…" at bounding box center [246, 111] width 493 height 223
click at [265, 103] on div "Unit Amore - Eko Living" at bounding box center [267, 104] width 42 height 4
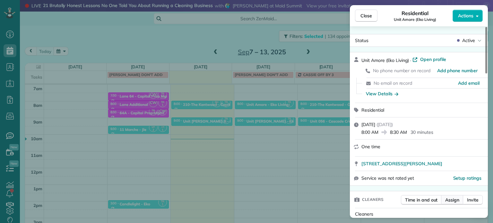
click at [455, 201] on span "Assign" at bounding box center [452, 200] width 14 height 6
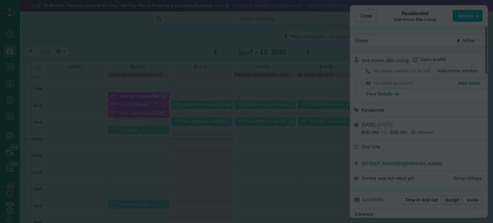
scroll to position [332, 0]
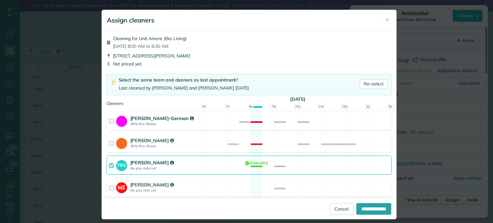
click at [287, 121] on div "Christina Wright-German 40% Rev Share Not available" at bounding box center [249, 120] width 285 height 19
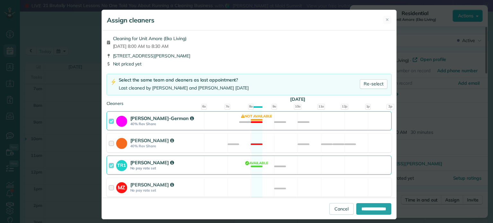
click at [291, 162] on div "TR1 Tawnya Reynolds No pay rate set Available" at bounding box center [249, 165] width 285 height 19
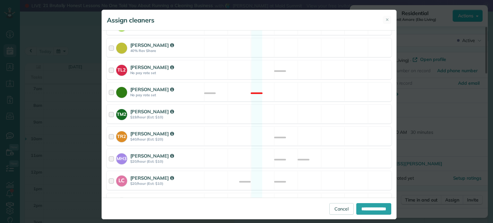
scroll to position [278, 0]
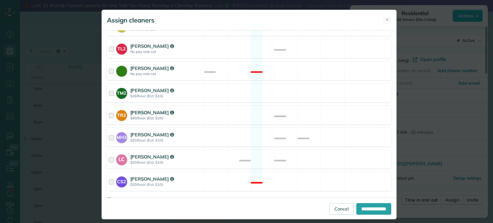
click at [309, 113] on div "TR2 Tammi Rue $40/hour (Est: $20) Available" at bounding box center [249, 115] width 285 height 19
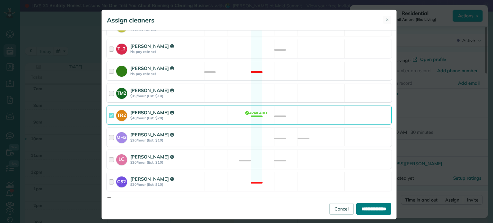
click at [375, 210] on input "**********" at bounding box center [373, 209] width 35 height 12
type input "**********"
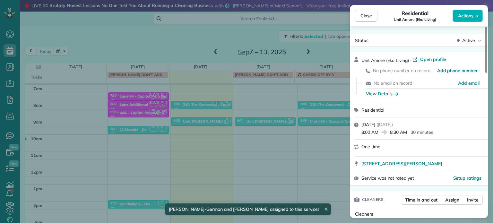
click at [274, 136] on div "Close Residential Unit Amore (Eko Living) Actions Status Active Unit Amore (Eko…" at bounding box center [246, 111] width 493 height 223
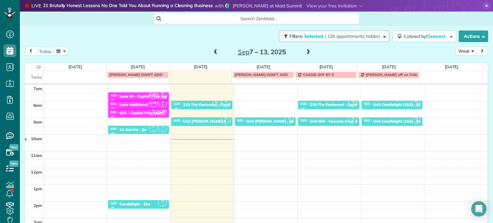
click at [329, 39] on span "| 135 appointments hidden" at bounding box center [352, 36] width 55 height 6
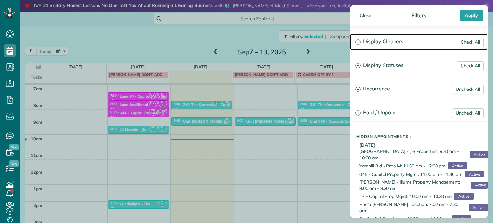
click at [376, 42] on h3 "Display Cleaners" at bounding box center [418, 42] width 137 height 16
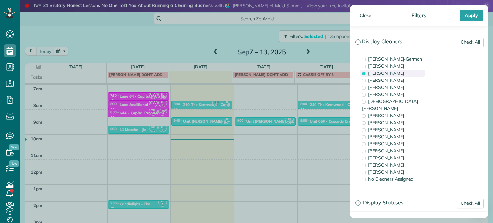
click at [390, 74] on span "Tawnya Reynolds" at bounding box center [386, 73] width 36 height 6
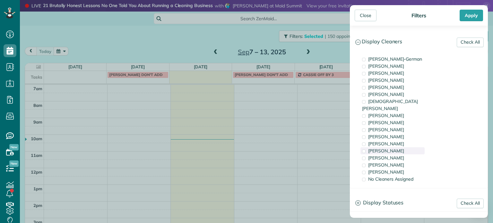
click at [395, 147] on div "Tammi Rue" at bounding box center [392, 150] width 64 height 7
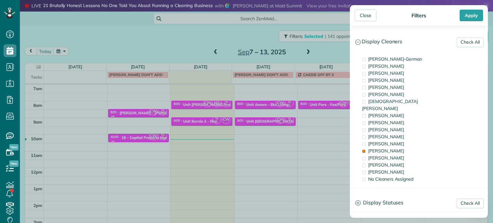
click at [213, 100] on div "Close Filters Apply Check All Display Cleaners Christina Wright-German Cassie F…" at bounding box center [246, 111] width 493 height 223
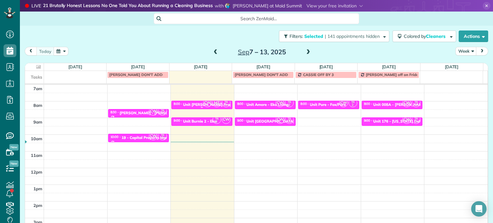
click at [213, 106] on span "MZ" at bounding box center [216, 103] width 9 height 9
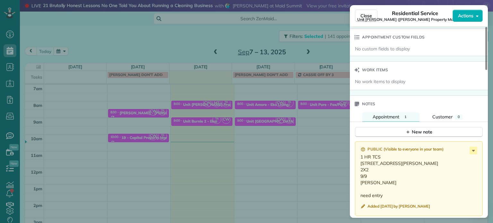
scroll to position [548, 0]
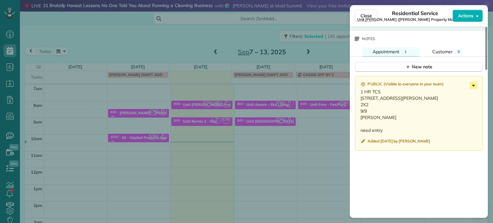
click at [473, 86] on icon at bounding box center [473, 86] width 8 height 8
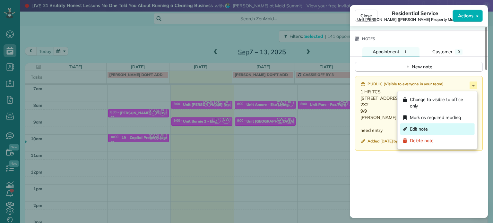
click at [457, 129] on div "Edit note" at bounding box center [437, 129] width 74 height 12
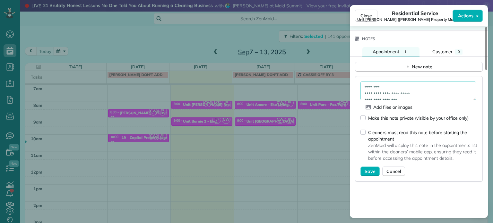
click at [430, 87] on textarea "**********" at bounding box center [418, 91] width 116 height 19
paste textarea "**********"
type textarea "**********"
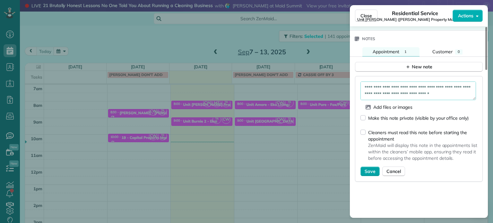
click at [373, 172] on span "Save" at bounding box center [370, 171] width 11 height 6
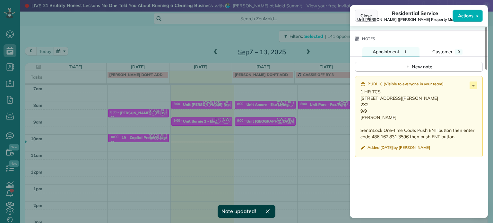
click at [366, 15] on span "Close" at bounding box center [366, 16] width 12 height 6
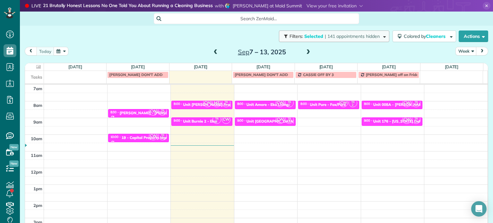
click at [345, 38] on span "| 141 appointments hidden" at bounding box center [352, 36] width 55 height 6
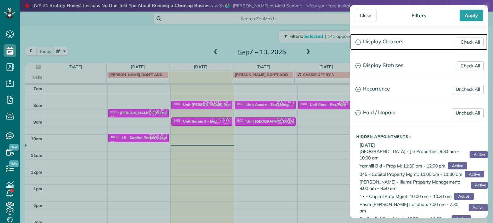
click at [384, 37] on h3 "Display Cleaners" at bounding box center [418, 42] width 137 height 16
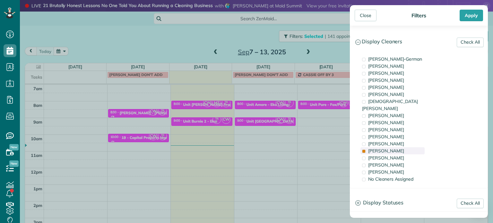
click at [389, 148] on span "Tammi Rue" at bounding box center [386, 151] width 36 height 6
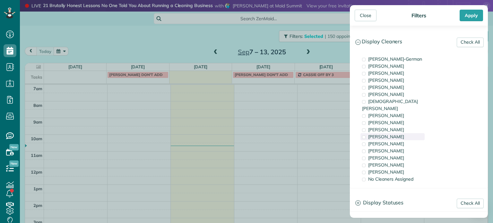
click at [391, 134] on span "Cyndi Holm" at bounding box center [386, 137] width 36 height 6
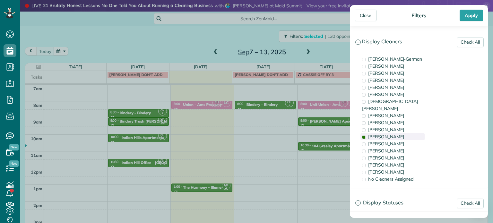
click at [394, 133] on div "Cyndi Holm" at bounding box center [392, 136] width 64 height 7
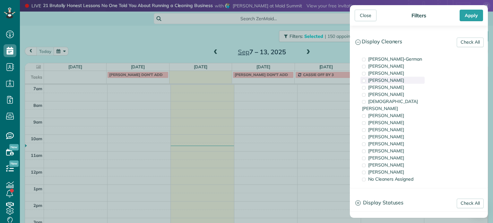
click at [395, 80] on div "Mark Zollo" at bounding box center [392, 80] width 64 height 7
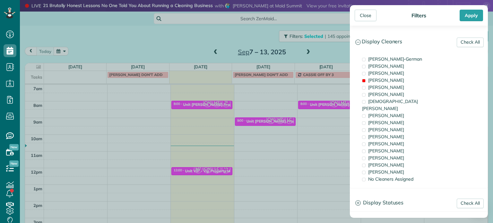
click at [289, 104] on div "Close Filters Apply Check All Display Cleaners Christina Wright-German Cassie F…" at bounding box center [246, 111] width 493 height 223
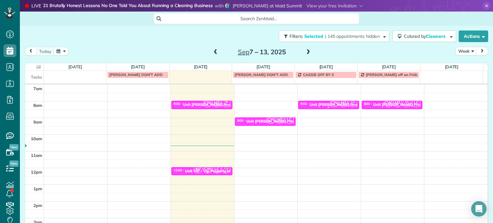
click at [339, 106] on span "MZ" at bounding box center [343, 103] width 9 height 9
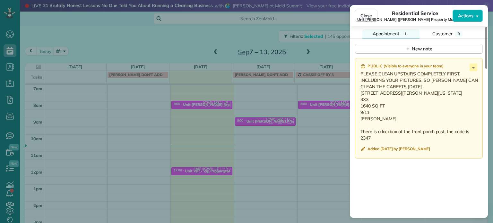
scroll to position [578, 0]
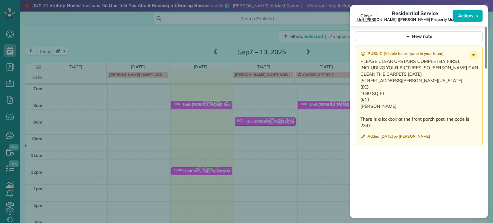
click at [327, 136] on div "Close Residential Service Unit LongStreet (Longstreet Property Management) Acti…" at bounding box center [246, 111] width 493 height 223
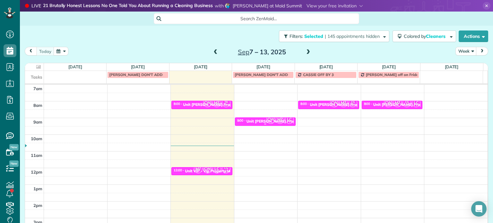
click at [266, 122] on span "CW" at bounding box center [270, 119] width 9 height 9
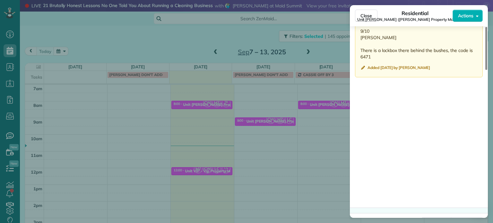
scroll to position [556, 0]
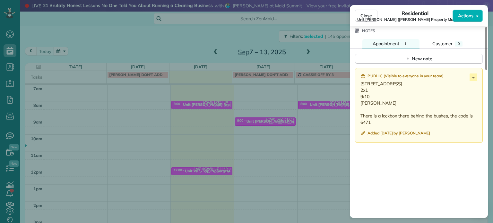
click at [320, 138] on div "Close Residential Unit LongStreet (Longstreet Property Management) Actions Stat…" at bounding box center [246, 111] width 493 height 223
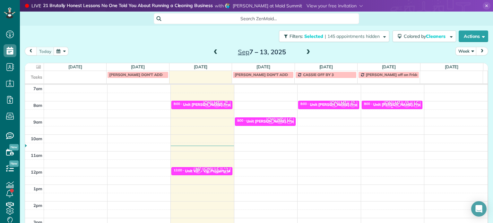
click at [374, 106] on div "Unit LongStreet - Longstreet Property Management" at bounding box center [413, 104] width 81 height 4
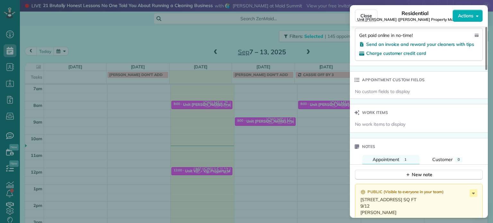
scroll to position [516, 0]
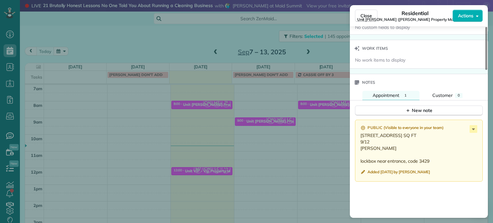
click at [338, 147] on div "Close Residential Unit LongStreet (Longstreet Property Management) Actions Stat…" at bounding box center [246, 111] width 493 height 223
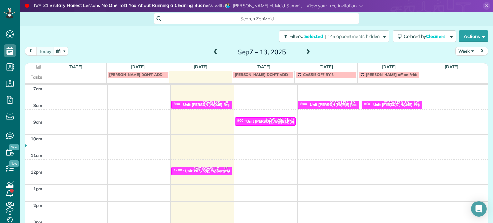
click at [306, 50] on span at bounding box center [308, 52] width 7 height 6
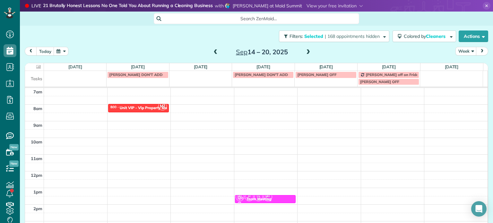
click at [213, 50] on span at bounding box center [215, 52] width 7 height 6
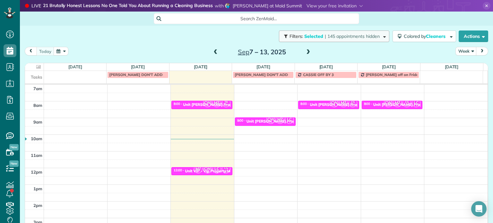
click at [325, 39] on span "| 145 appointments hidden" at bounding box center [352, 36] width 55 height 6
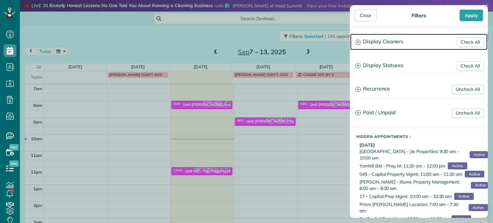
click at [386, 44] on h3 "Display Cleaners" at bounding box center [418, 42] width 137 height 16
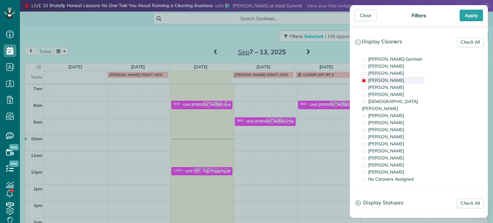
click at [387, 78] on span "Mark Zollo" at bounding box center [386, 80] width 36 height 6
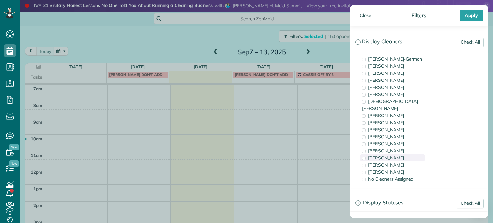
click at [392, 155] on span "Meralda Harris" at bounding box center [386, 158] width 36 height 6
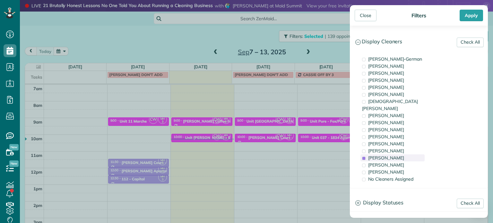
click at [392, 155] on span "Meralda Harris" at bounding box center [386, 158] width 36 height 6
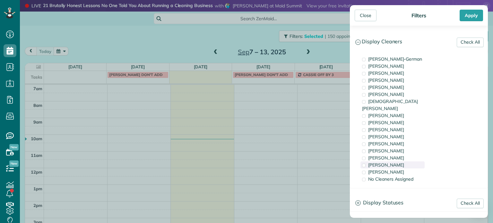
click at [393, 162] on span "Laura Chavez" at bounding box center [386, 165] width 36 height 6
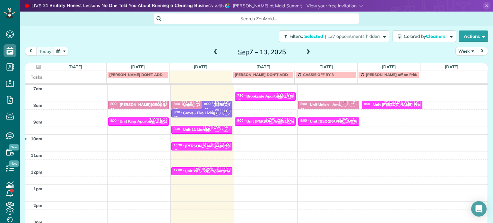
drag, startPoint x: 259, startPoint y: 135, endPoint x: 228, endPoint y: 133, distance: 31.2
click at [259, 135] on div "Close Filters Apply Check All Display Cleaners Christina Wright-German Cassie F…" at bounding box center [246, 111] width 493 height 223
click at [212, 130] on span "CW" at bounding box center [216, 127] width 9 height 9
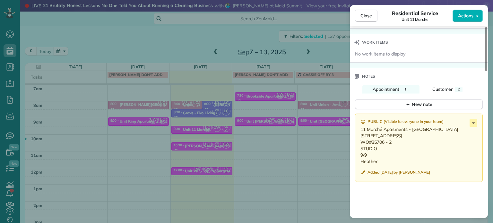
scroll to position [515, 0]
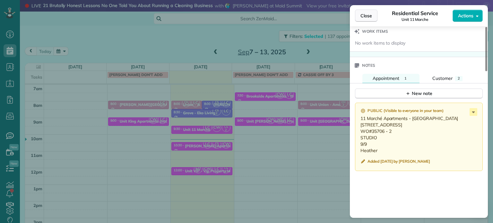
click at [365, 17] on span "Close" at bounding box center [366, 16] width 12 height 6
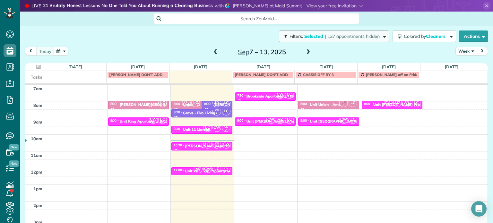
click at [338, 37] on span "| 137 appointments hidden" at bounding box center [352, 36] width 55 height 6
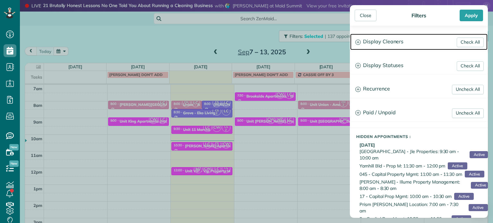
click at [392, 47] on h3 "Display Cleaners" at bounding box center [418, 42] width 137 height 16
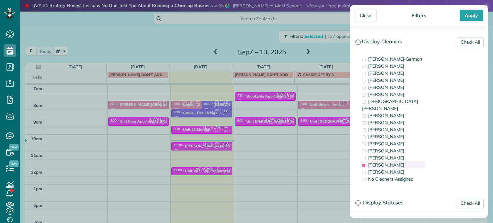
click at [392, 162] on span "Laura Chavez" at bounding box center [386, 165] width 36 height 6
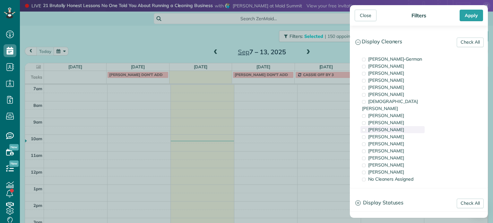
click at [391, 127] on span "Trish Langhorst" at bounding box center [386, 130] width 36 height 6
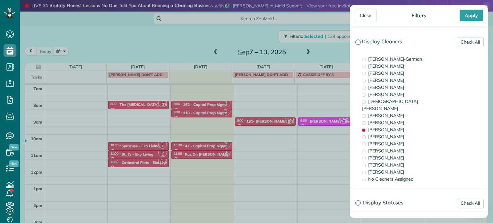
click at [185, 149] on div "Close Filters Apply Check All Display Cleaners Christina Wright-German Cassie F…" at bounding box center [246, 111] width 493 height 223
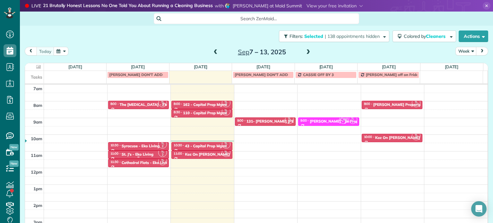
click at [139, 154] on div "St. J’s - Eko Living" at bounding box center [138, 154] width 32 height 4
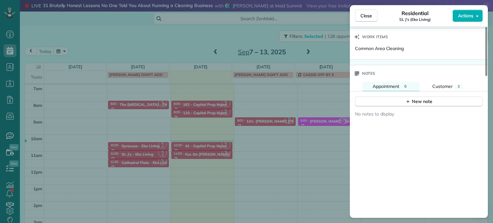
scroll to position [482, 0]
click at [444, 86] on button "Customer 1" at bounding box center [447, 87] width 51 height 9
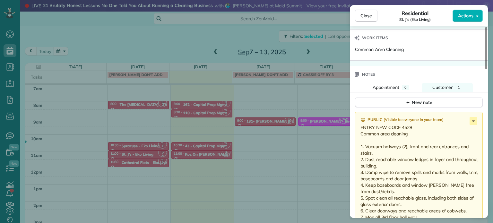
click at [316, 55] on div "Close Residential St. J’s (Eko Living) Actions Status Active St. J’s (Eko Livin…" at bounding box center [246, 111] width 493 height 223
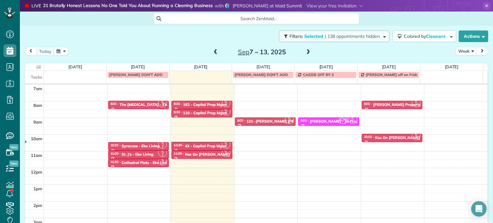
click at [335, 38] on span "| 138 appointments hidden" at bounding box center [352, 36] width 55 height 6
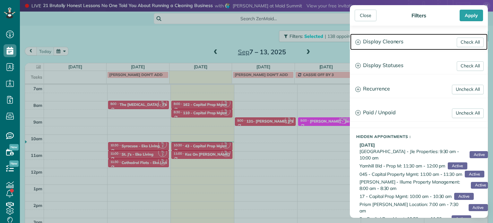
click at [368, 43] on h3 "Display Cleaners" at bounding box center [418, 42] width 137 height 16
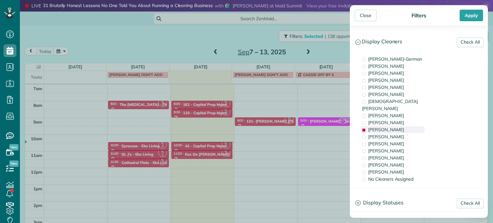
click at [400, 127] on span "Trish Langhorst" at bounding box center [386, 130] width 36 height 6
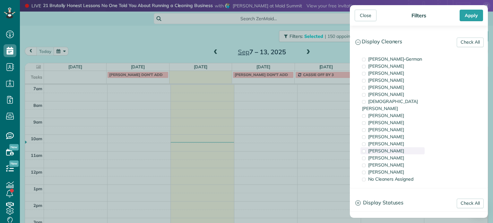
click at [405, 147] on div "Tammi Rue" at bounding box center [392, 150] width 64 height 7
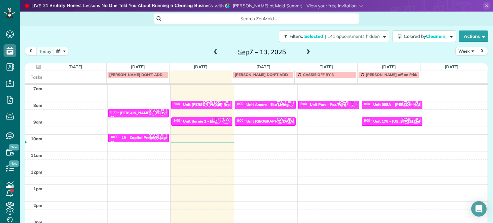
click at [212, 121] on div "Close Filters Apply Check All Display Cleaners Christina Wright-German Cassie F…" at bounding box center [246, 111] width 493 height 223
click at [247, 118] on div at bounding box center [265, 122] width 60 height 8
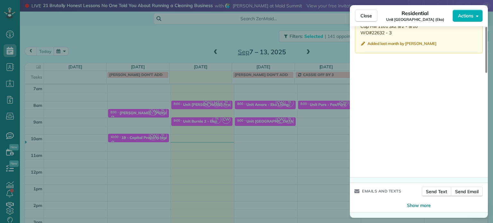
scroll to position [571, 0]
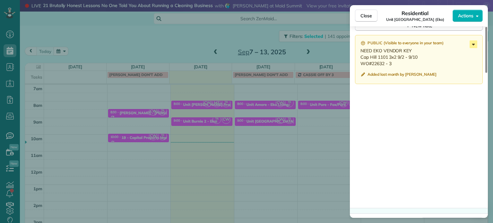
click at [475, 47] on icon at bounding box center [473, 44] width 8 height 8
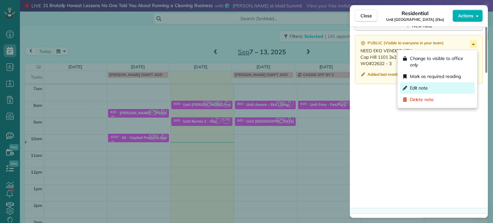
click at [454, 88] on div "Edit note" at bounding box center [437, 88] width 74 height 12
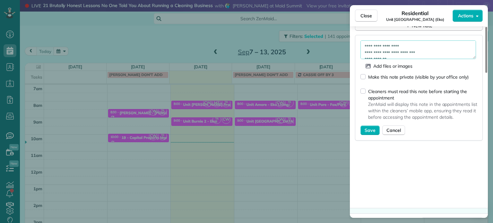
click at [431, 46] on textarea "**********" at bounding box center [418, 49] width 116 height 19
type textarea "**********"
click at [368, 133] on span "Save" at bounding box center [370, 130] width 11 height 6
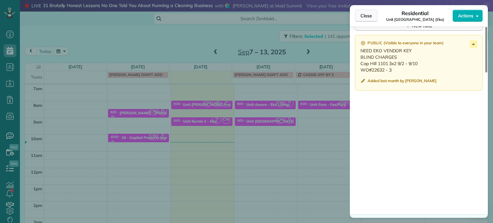
click at [366, 18] on span "Close" at bounding box center [366, 16] width 12 height 6
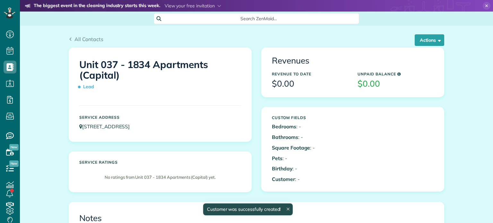
scroll to position [3, 3]
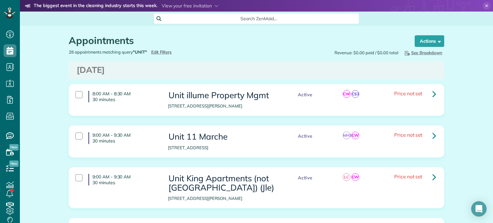
scroll to position [3, 3]
